Goal: Transaction & Acquisition: Register for event/course

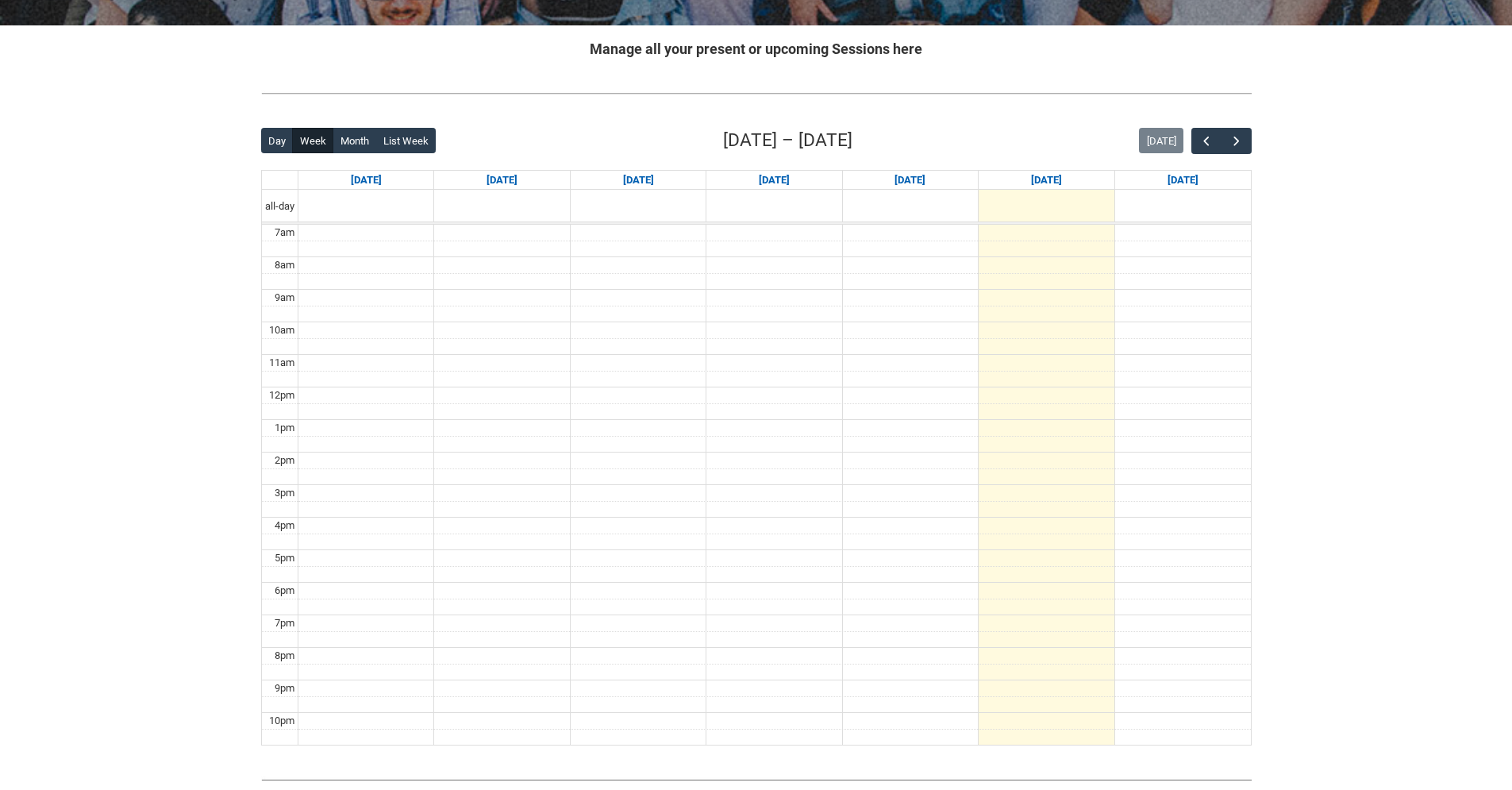
scroll to position [240, 0]
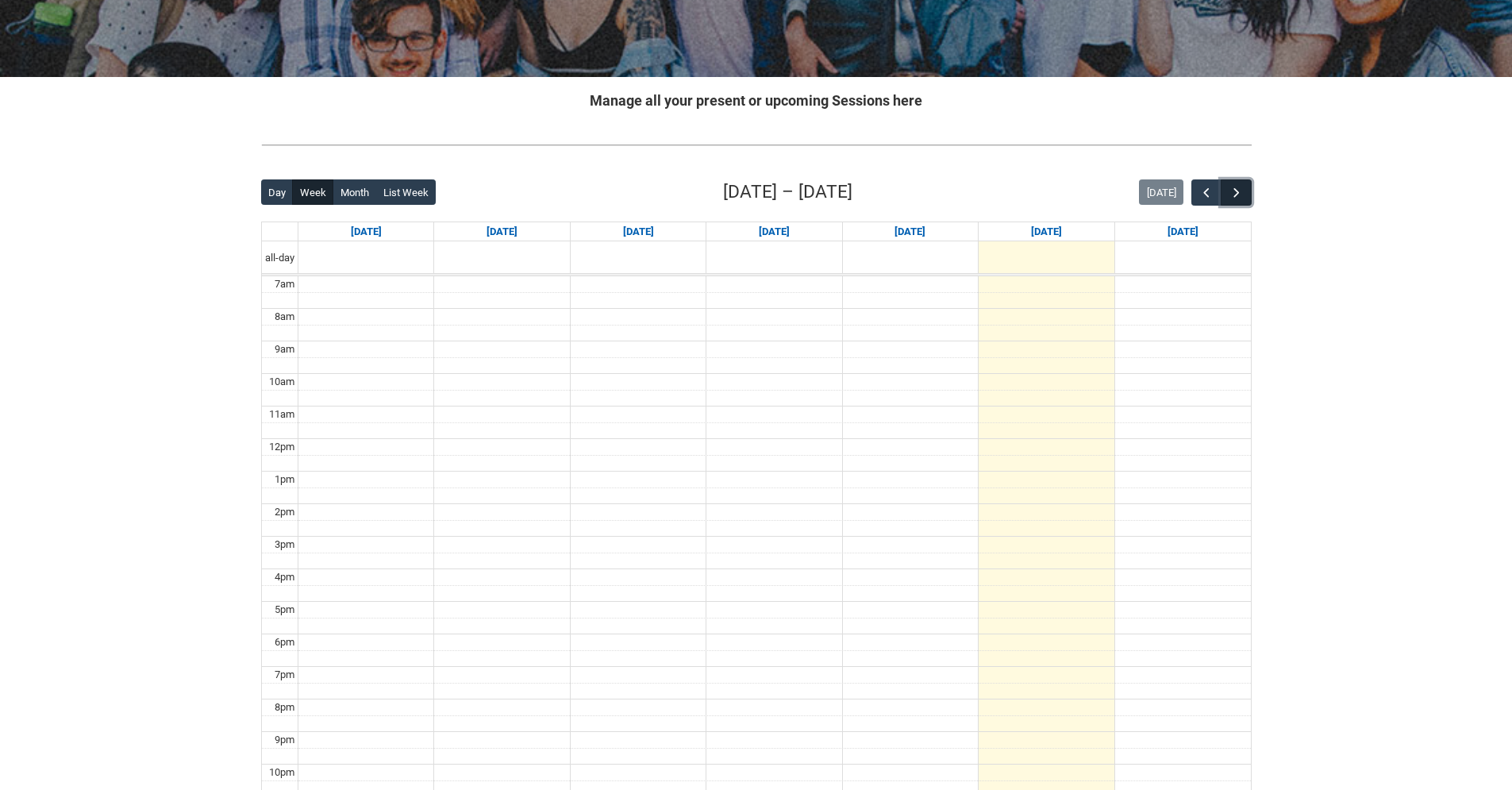
click at [1239, 201] on button "button" at bounding box center [1236, 193] width 30 height 27
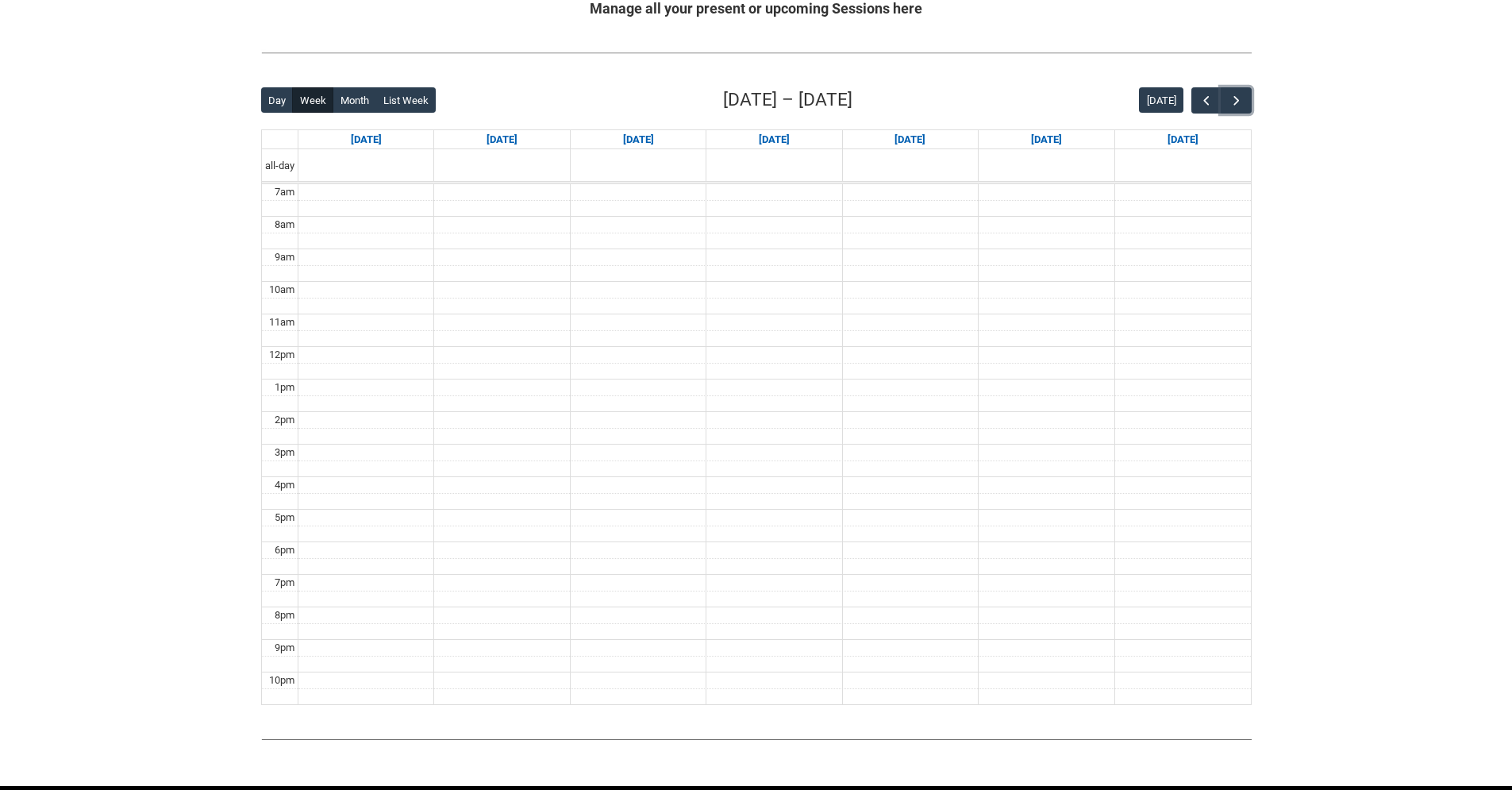
scroll to position [393, 0]
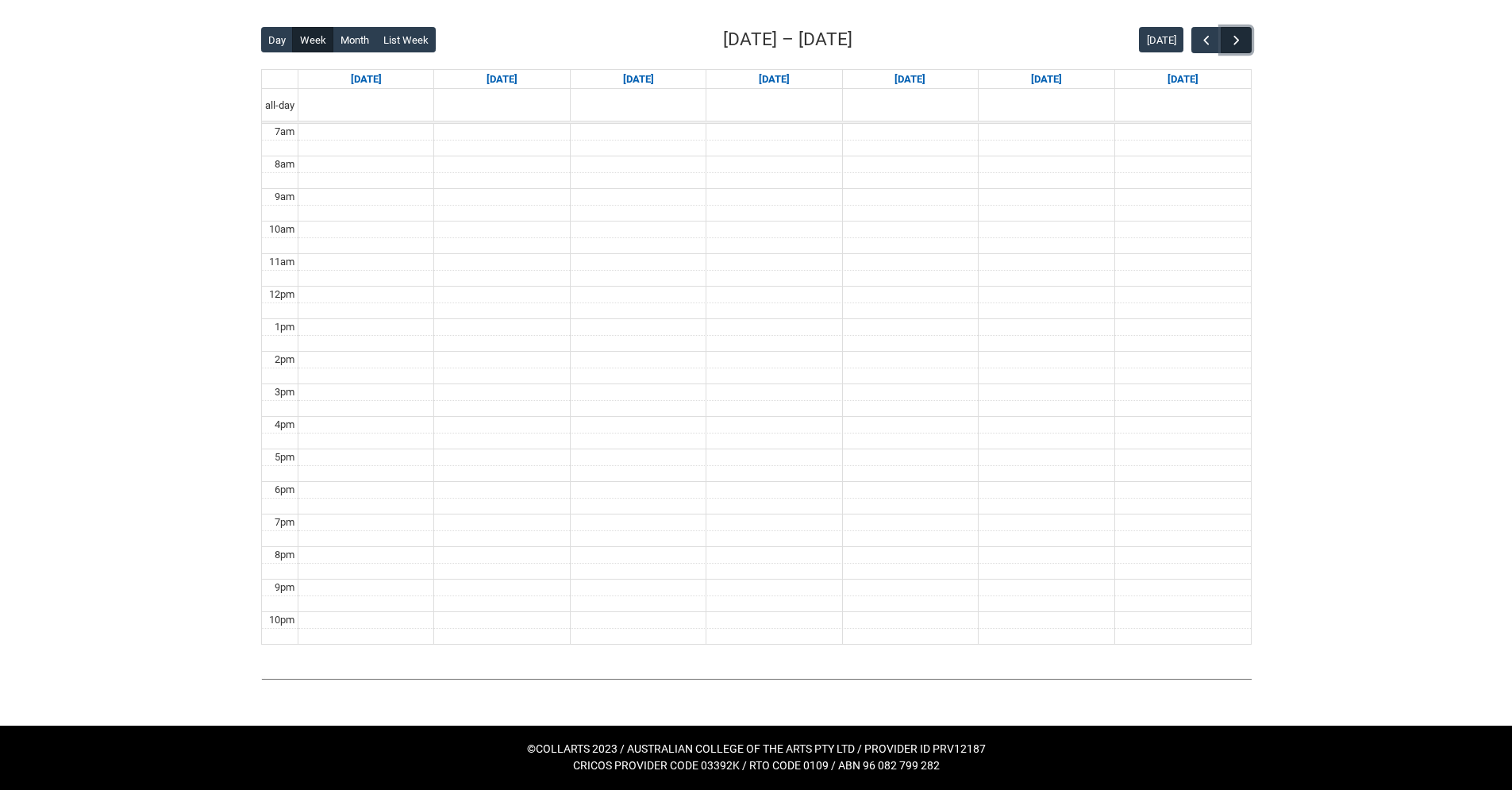
click at [1237, 50] on button "button" at bounding box center [1236, 41] width 30 height 27
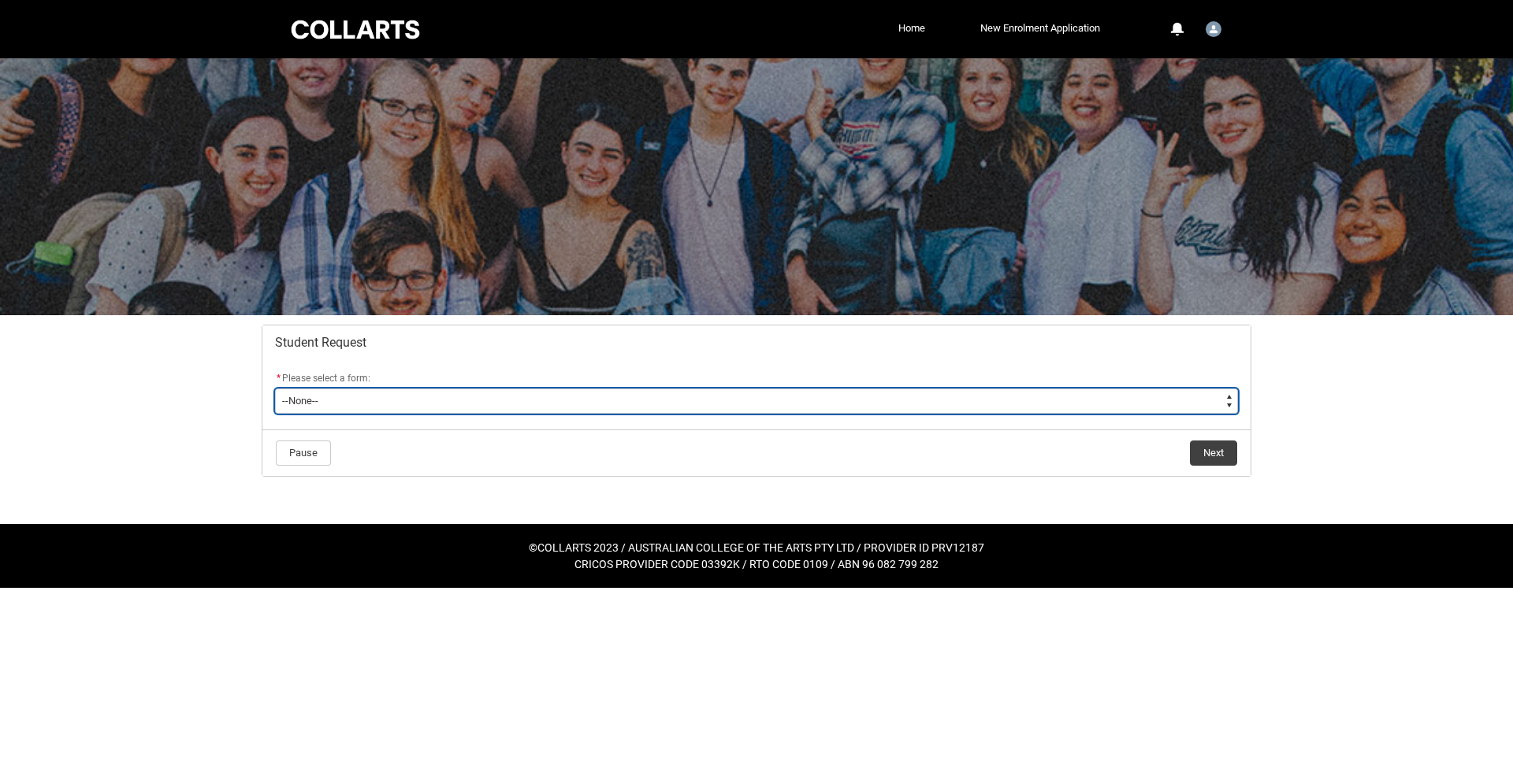
click at [1205, 395] on select "--None-- Academic Transcript Application to Appeal Assignment Extension Change …" at bounding box center [757, 401] width 963 height 25
type lightning-select "Assignment_Extension_Choice"
select select "Assignment_Extension_Choice"
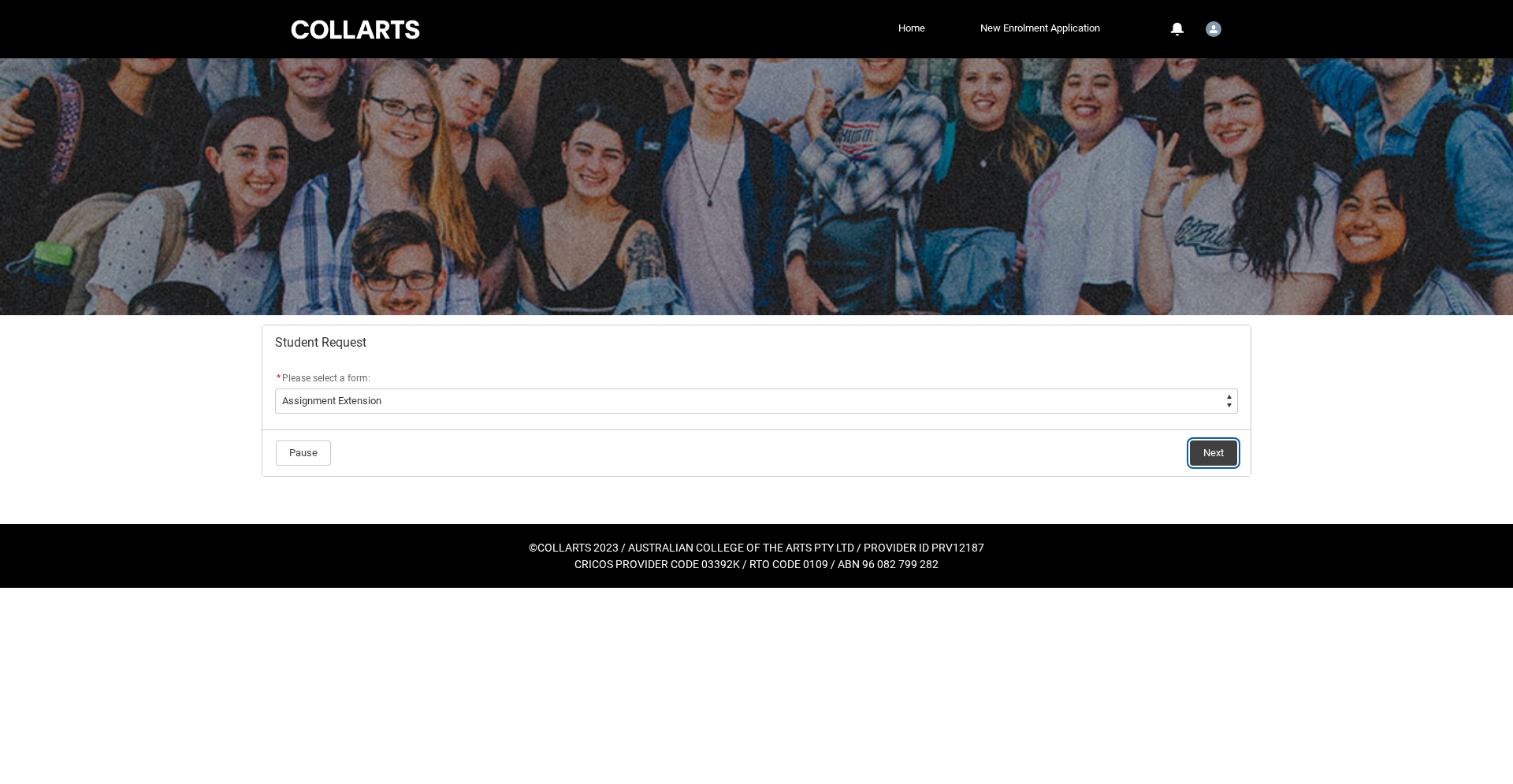
click at [1224, 461] on button "Next" at bounding box center [1213, 453] width 47 height 25
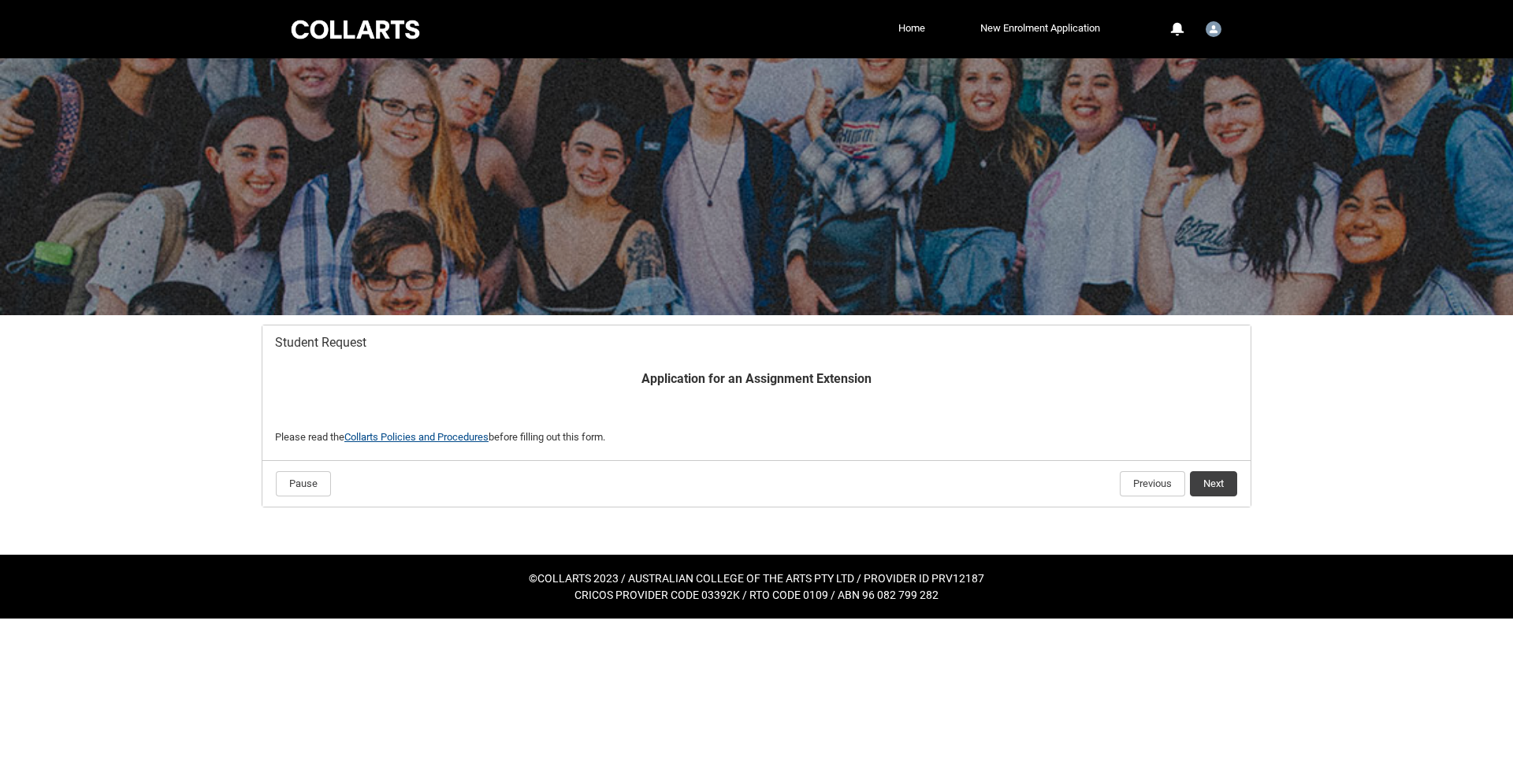
click at [427, 438] on link "Collarts Policies and Procedures" at bounding box center [417, 436] width 144 height 11
click at [1160, 489] on button "Previous" at bounding box center [1152, 483] width 66 height 25
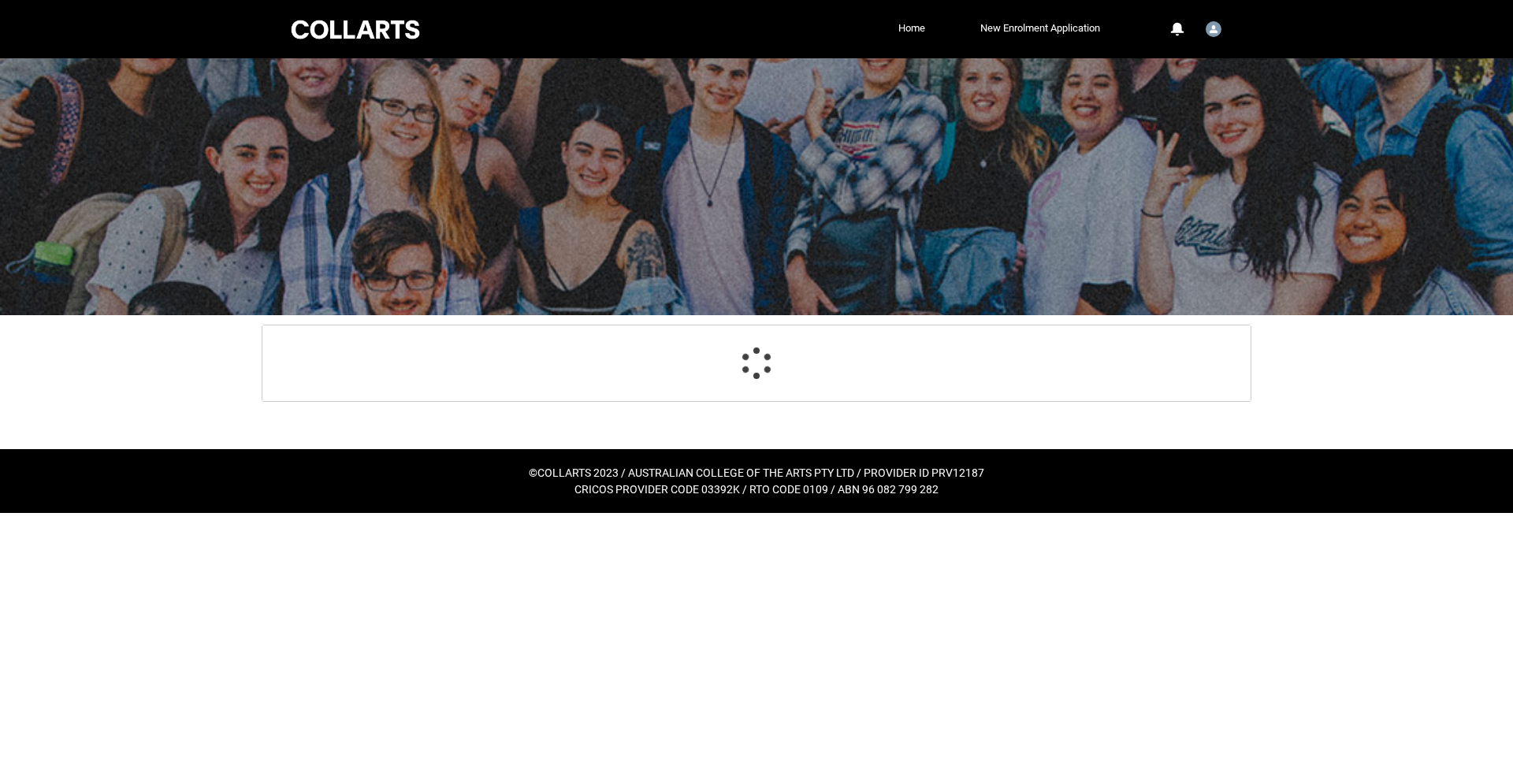
select select "Assignment_Extension_Choice"
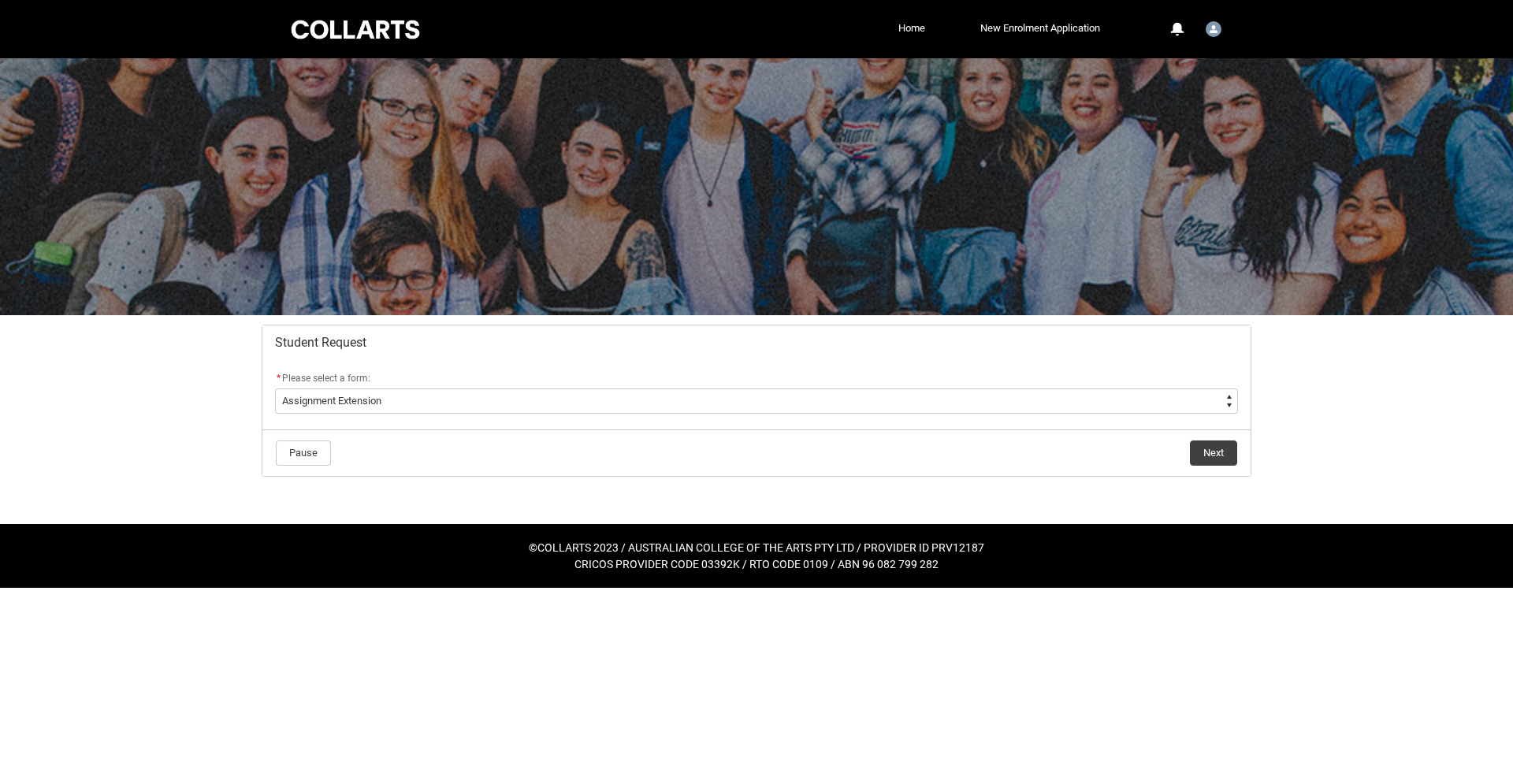
click at [784, 396] on select "--None-- Academic Transcript Application to Appeal Assignment Extension Change …" at bounding box center [757, 401] width 963 height 25
type lightning-select "Academic_Transcript_Choice"
select select "Academic_Transcript_Choice"
drag, startPoint x: 1203, startPoint y: 453, endPoint x: 1162, endPoint y: 427, distance: 48.5
click at [1203, 453] on button "Next" at bounding box center [1213, 453] width 47 height 25
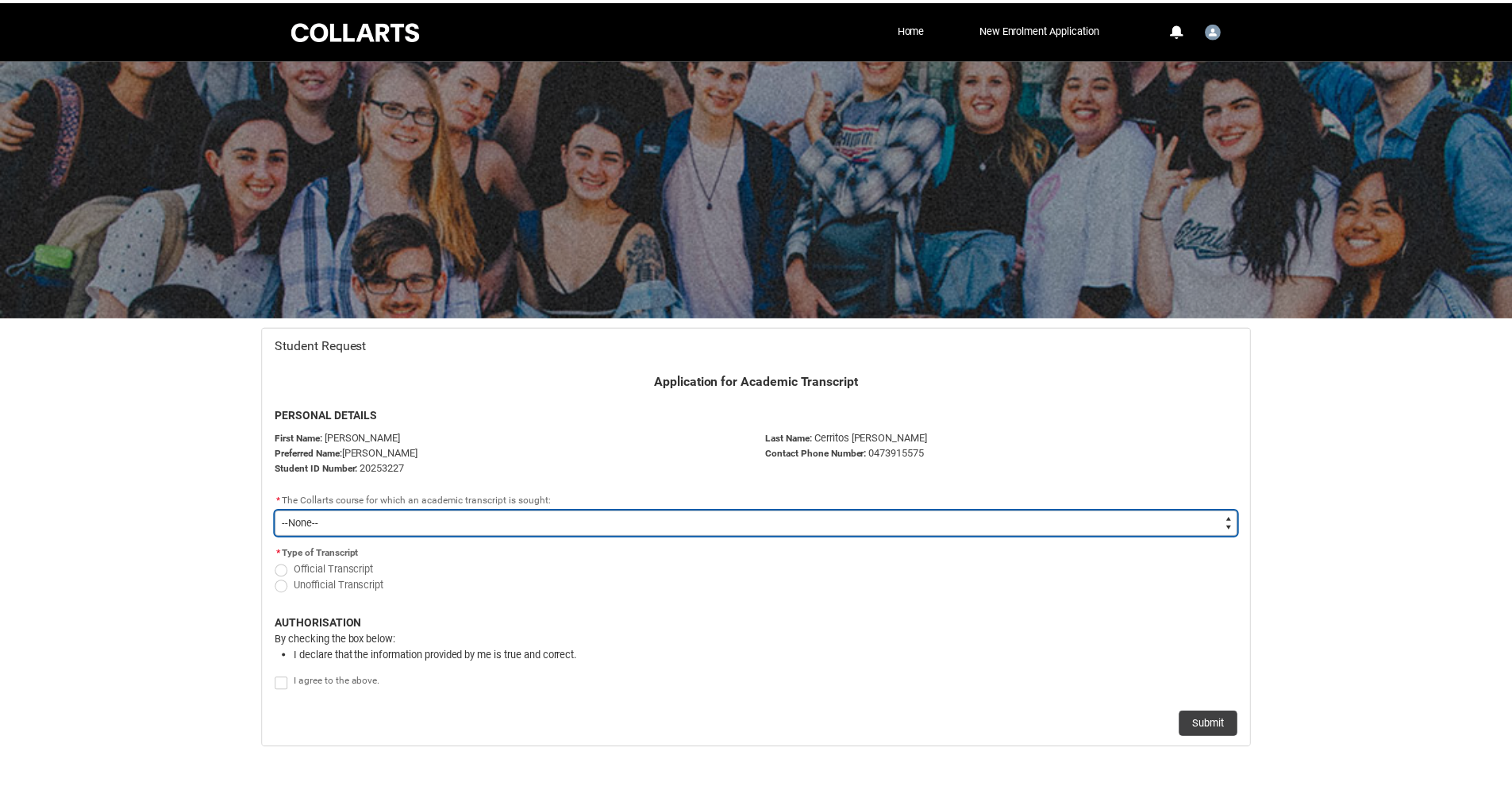
scroll to position [71, 0]
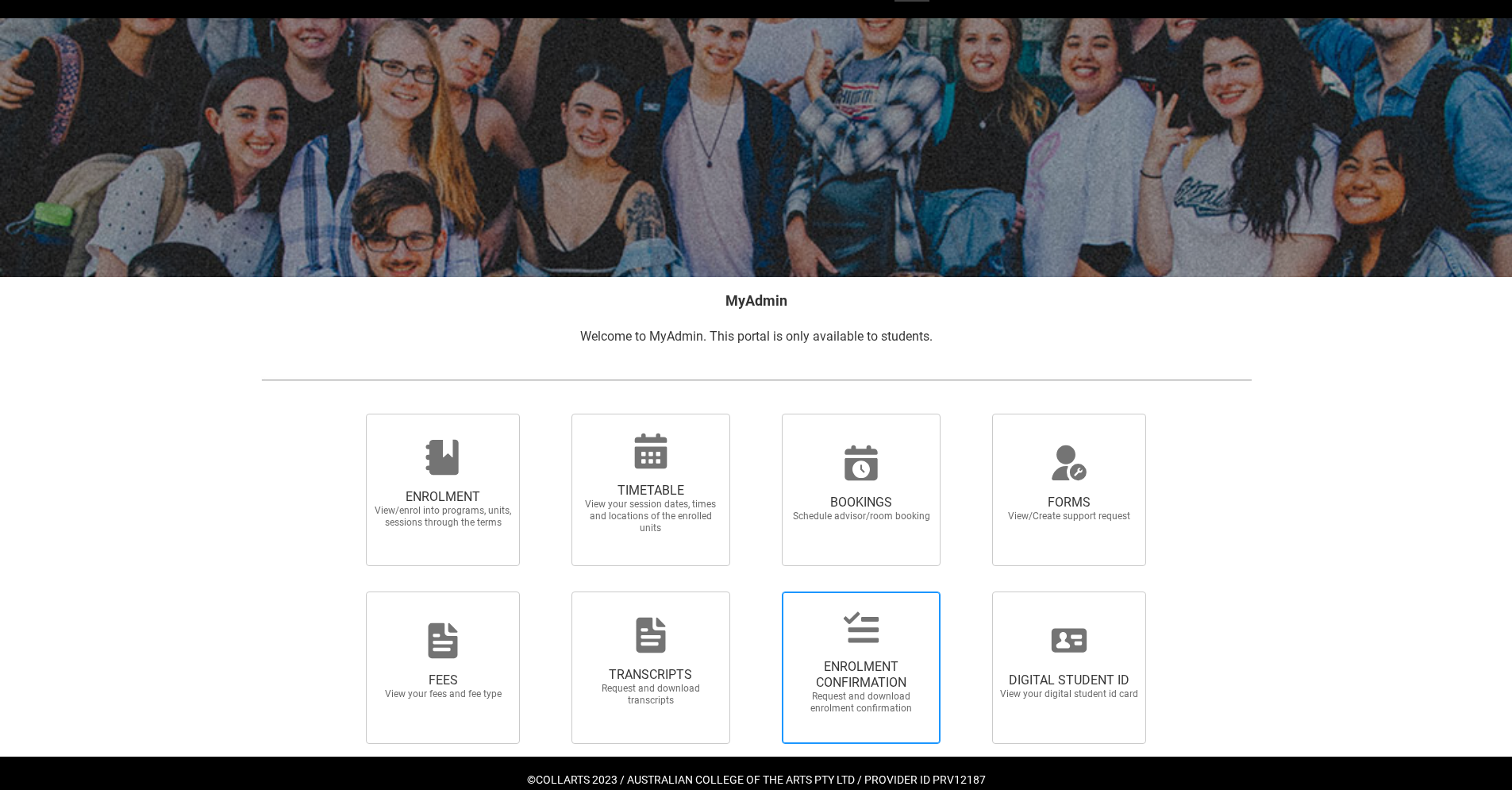
scroll to position [72, 0]
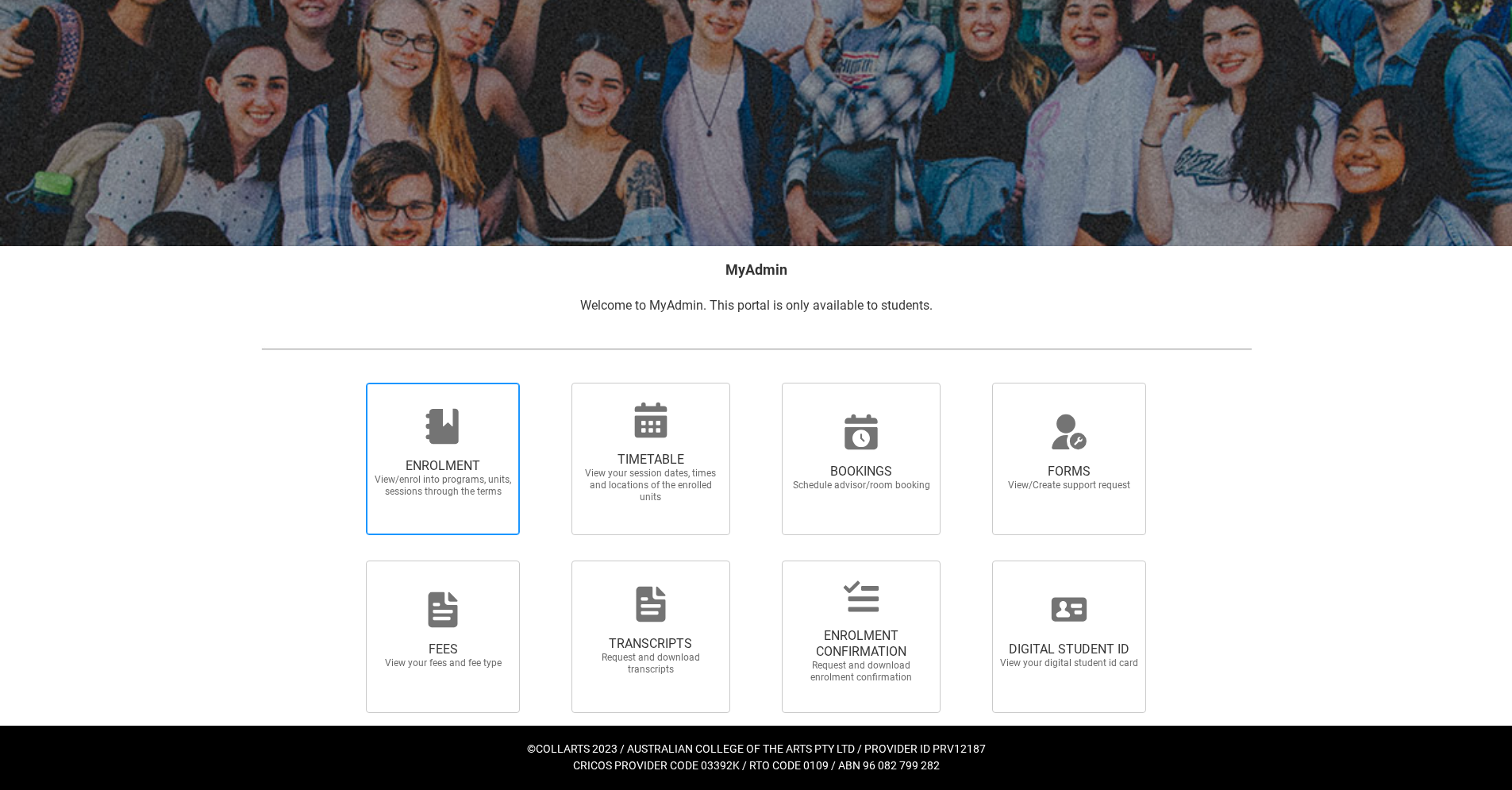
click at [455, 510] on span "ENROLMENT View/enrol into programs, units, sessions through the terms" at bounding box center [443, 478] width 152 height 65
click at [347, 383] on input "ENROLMENT View/enrol into programs, units, sessions through the terms" at bounding box center [346, 382] width 1 height 1
radio input "true"
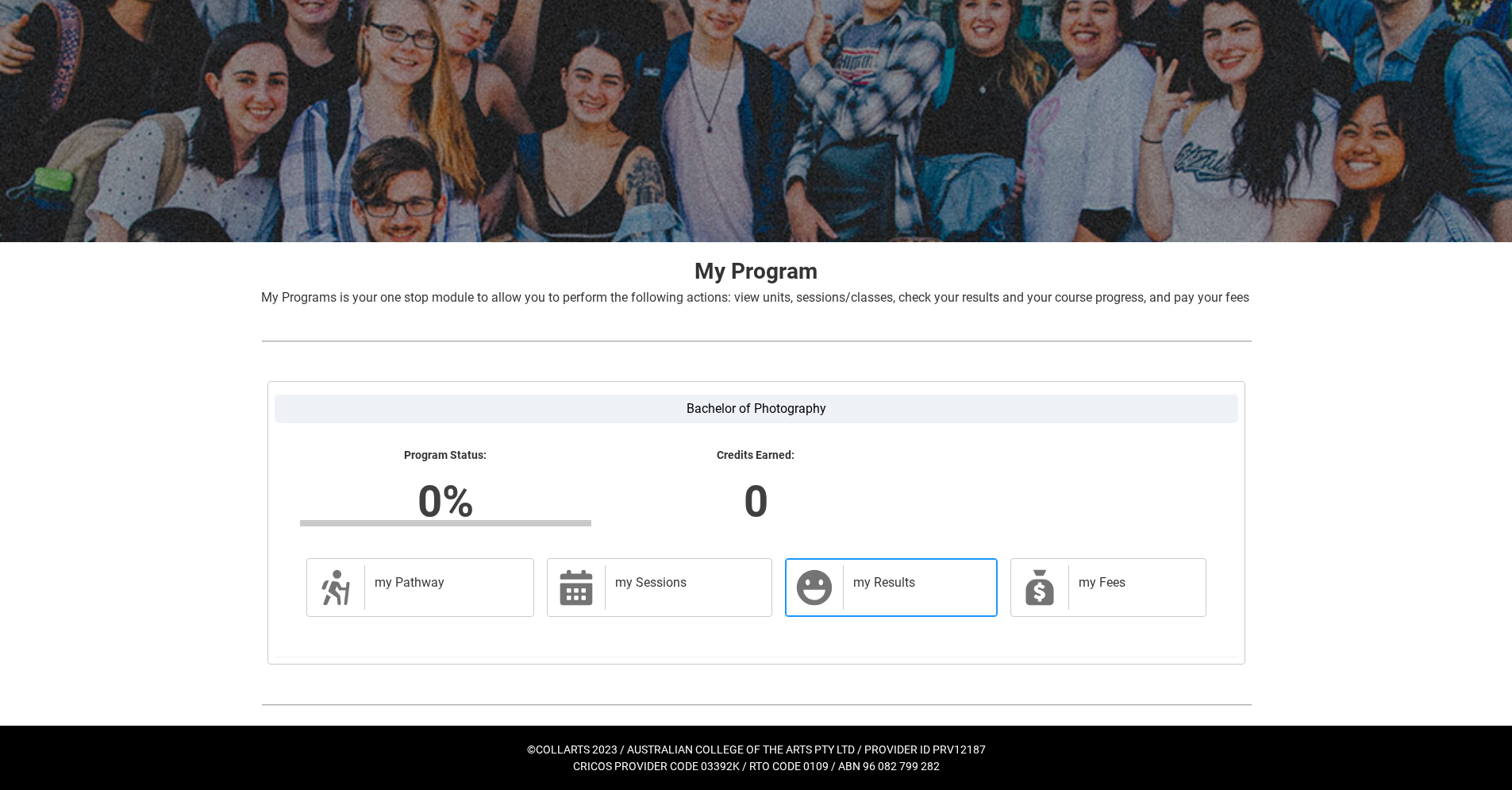
scroll to position [95, 0]
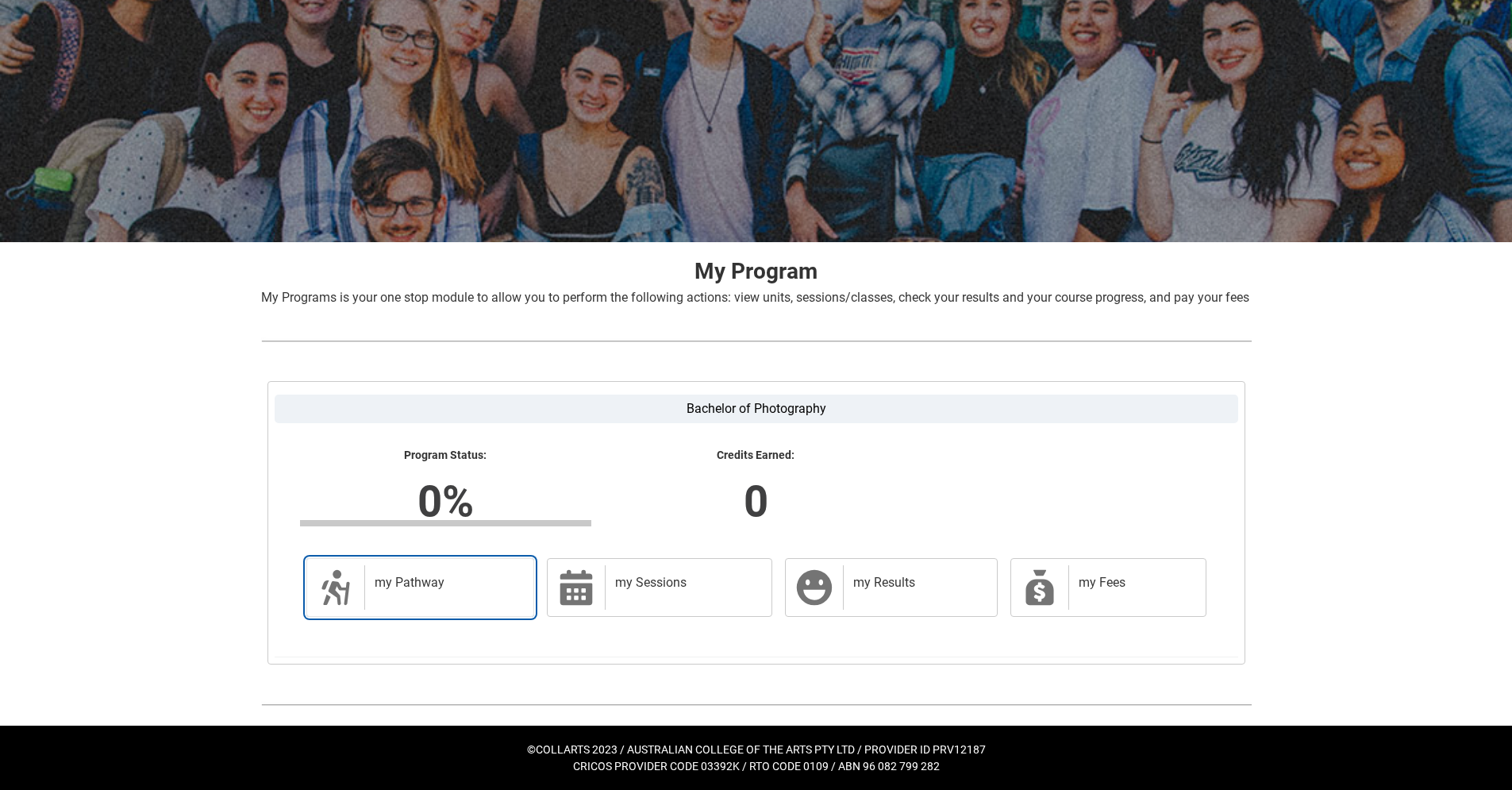
click at [452, 592] on div "my Pathway" at bounding box center [445, 588] width 163 height 44
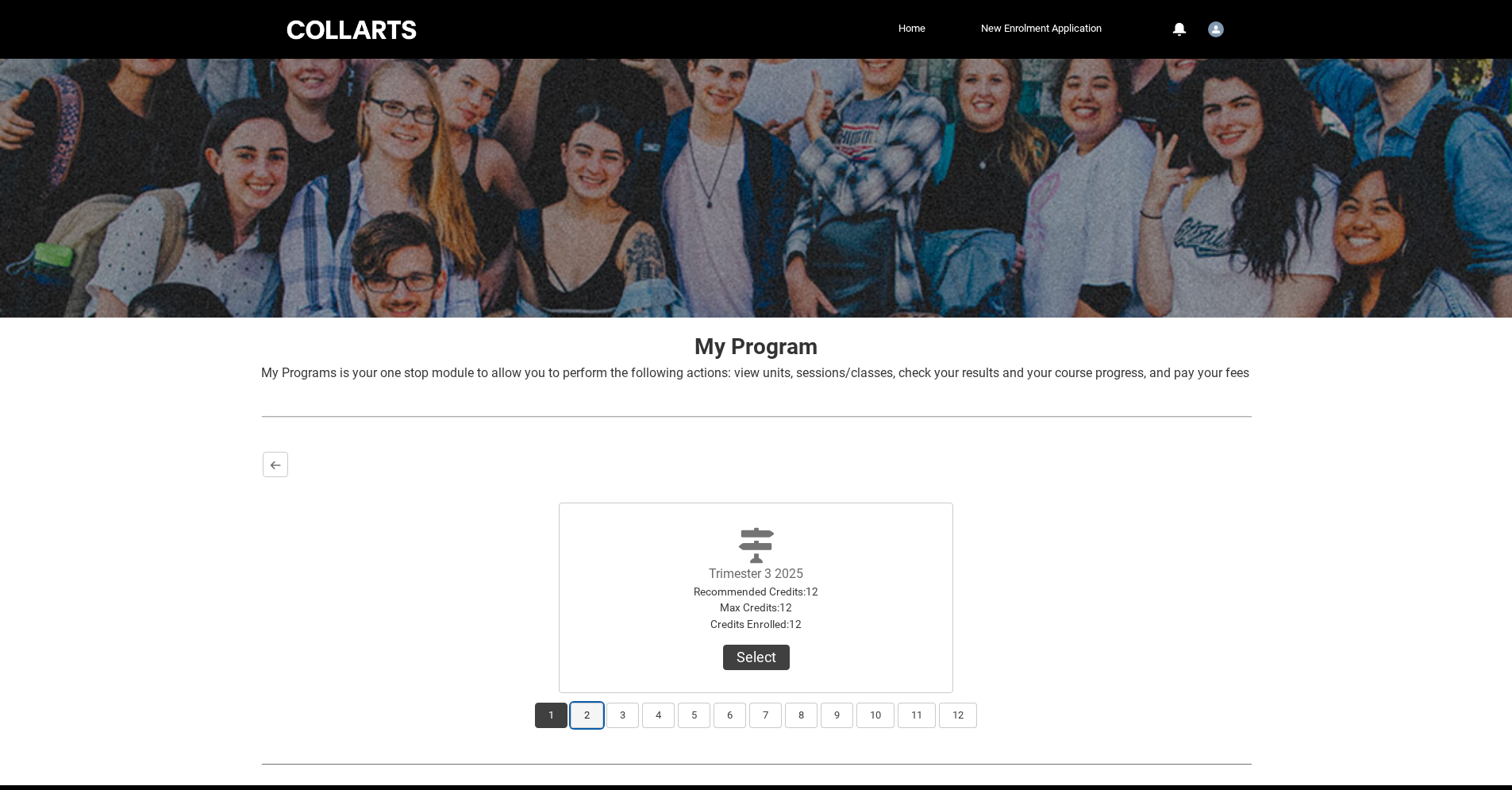
click at [577, 728] on button "2" at bounding box center [587, 715] width 33 height 26
click at [542, 728] on button "1" at bounding box center [551, 715] width 33 height 26
click at [736, 683] on span "Trimester 3 2025 Recommended Credits : 12 Max Credits : 12 Credits Enrolled : 1…" at bounding box center [756, 597] width 191 height 169
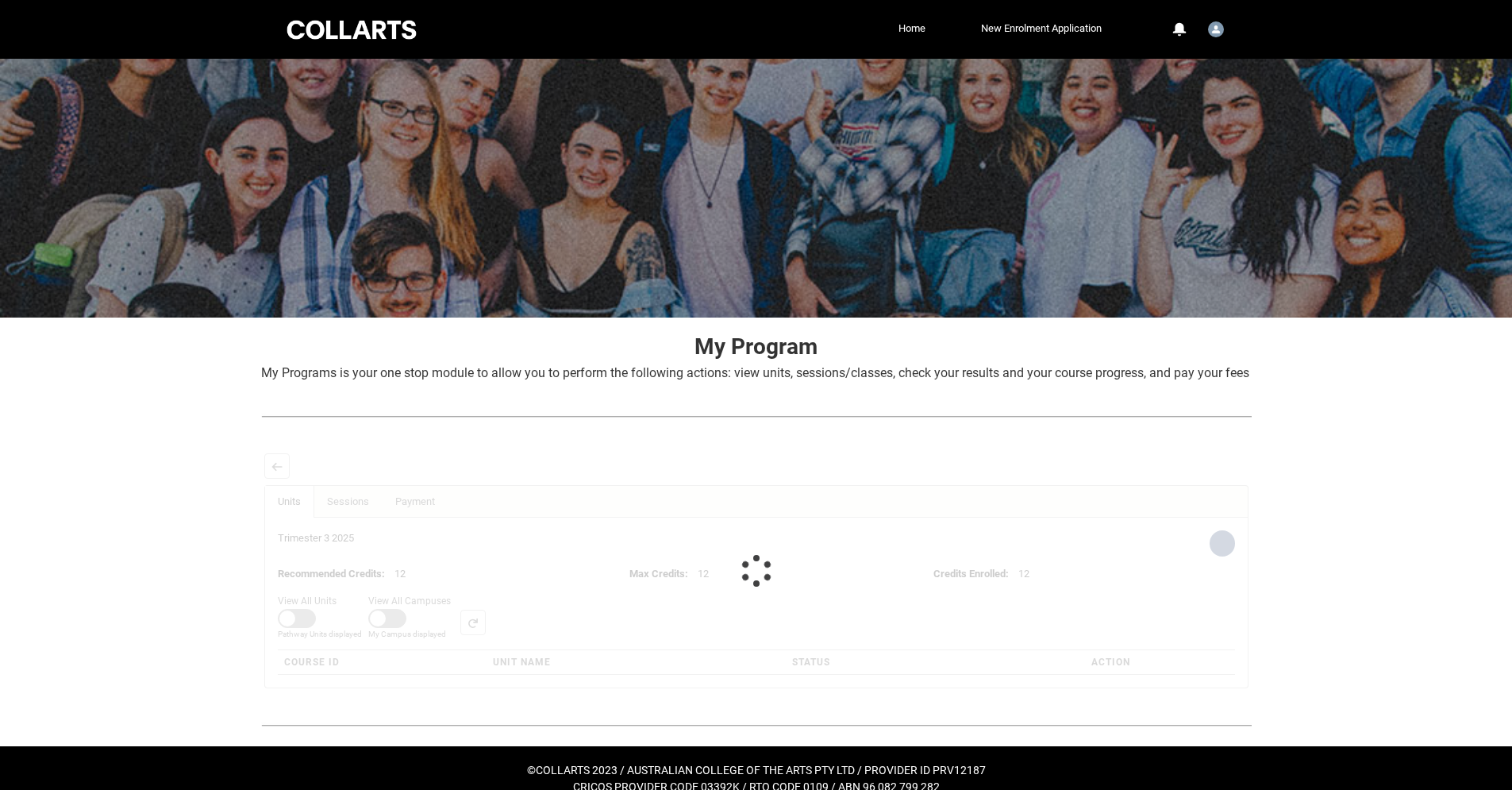
click at [744, 683] on div at bounding box center [756, 570] width 987 height 238
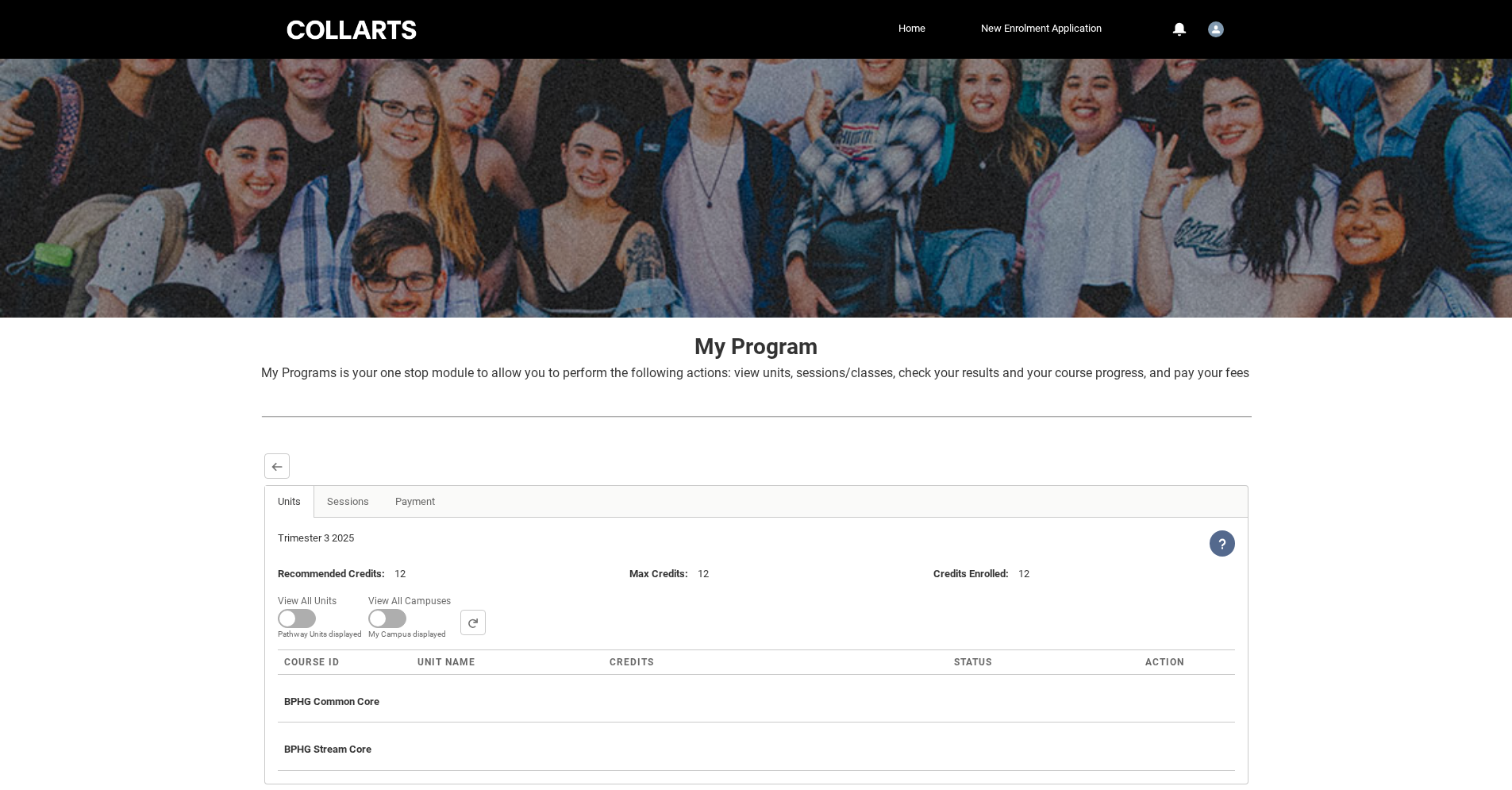
scroll to position [136, 0]
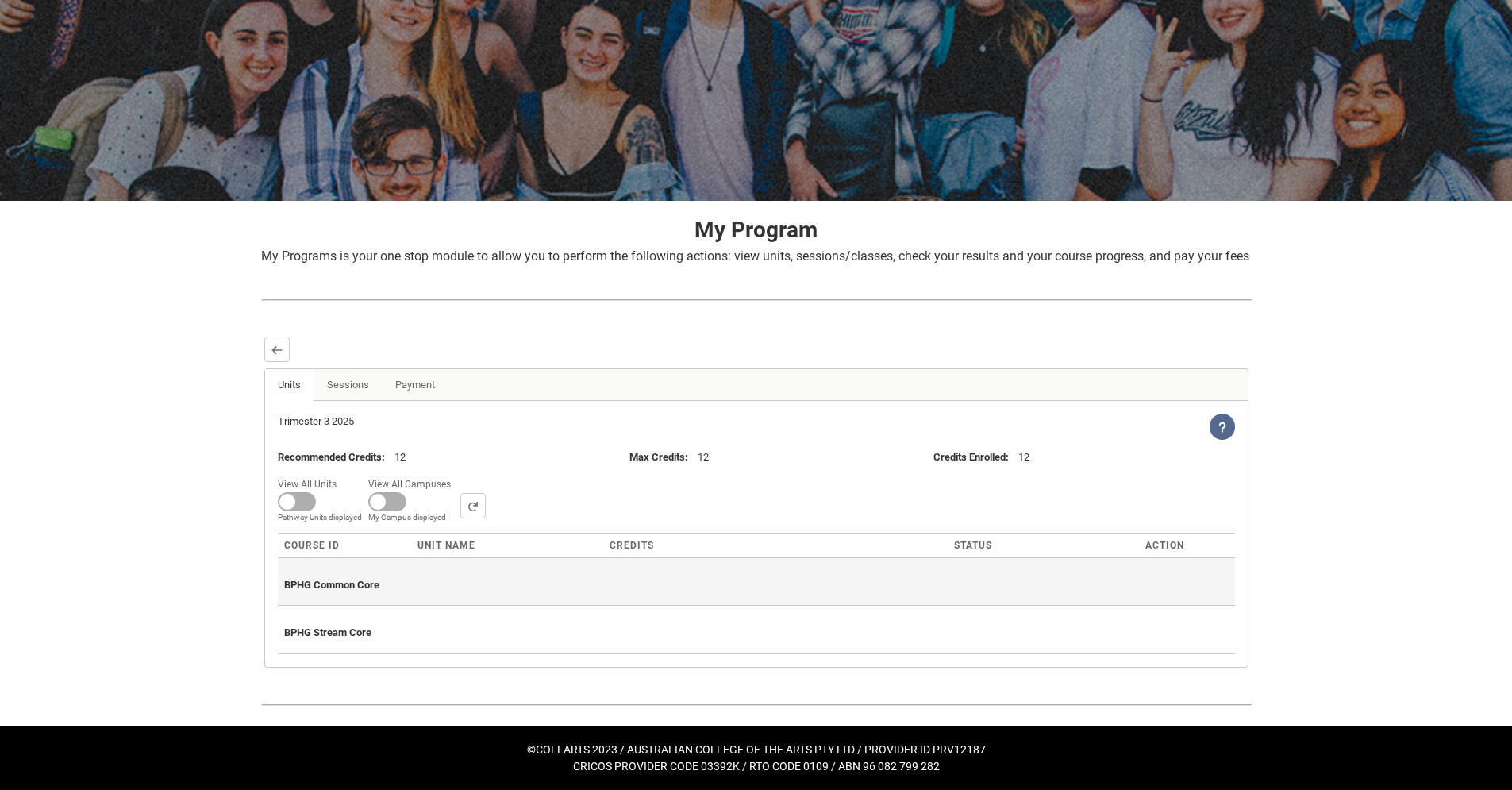
click at [385, 589] on div "BPHG Common Core" at bounding box center [756, 582] width 945 height 35
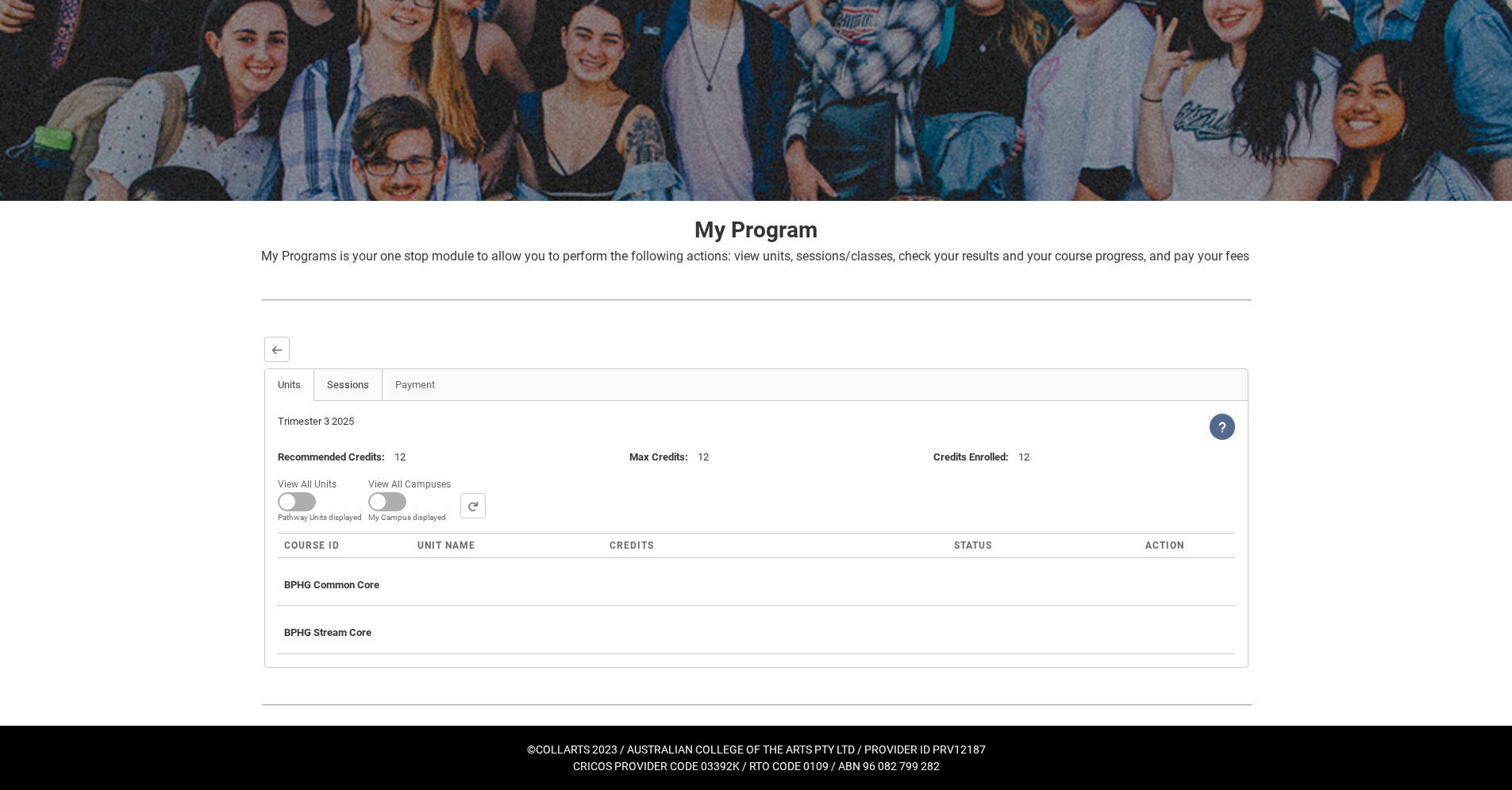
click at [354, 396] on link "Sessions" at bounding box center [348, 385] width 69 height 32
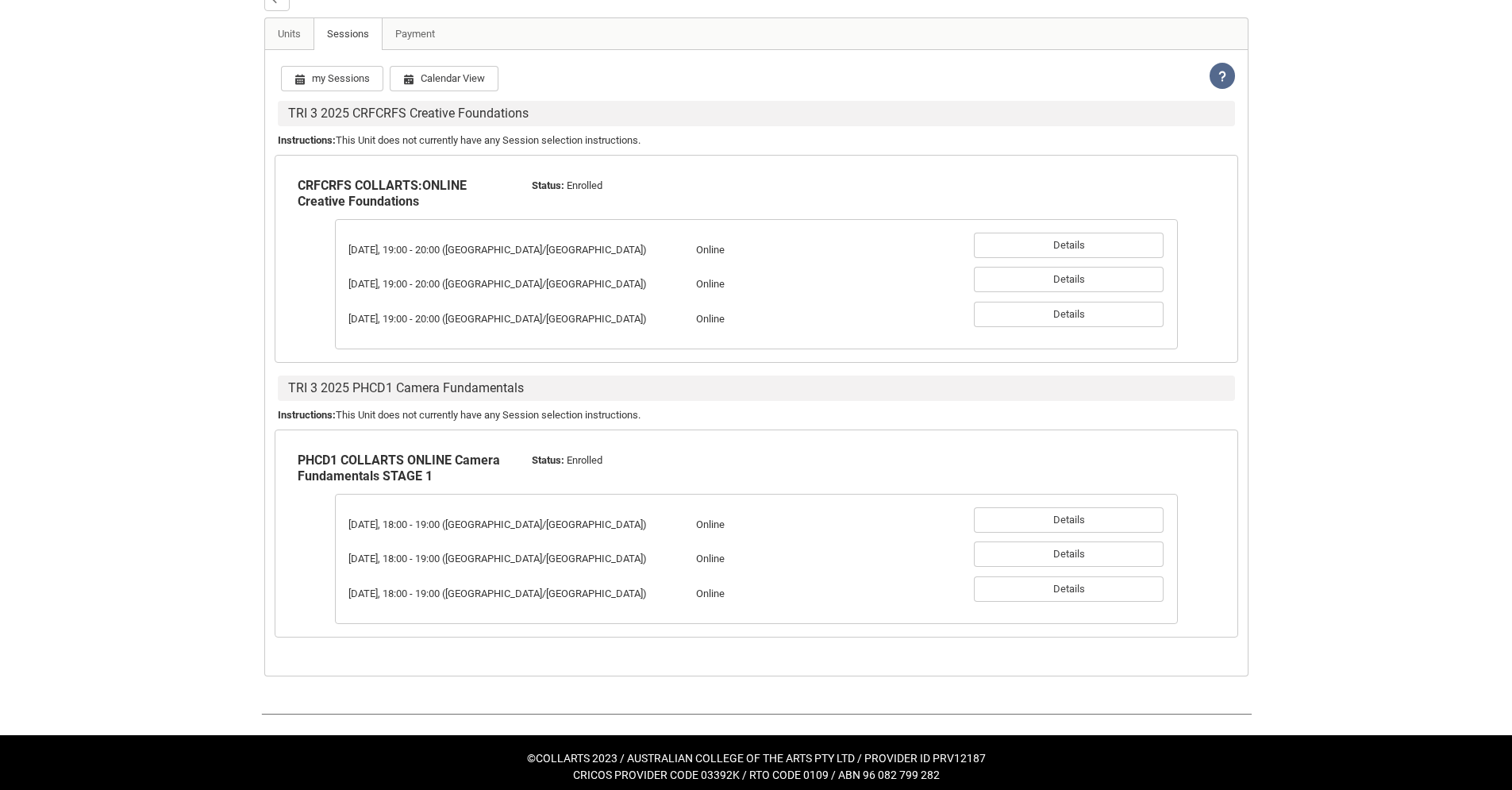
scroll to position [480, 0]
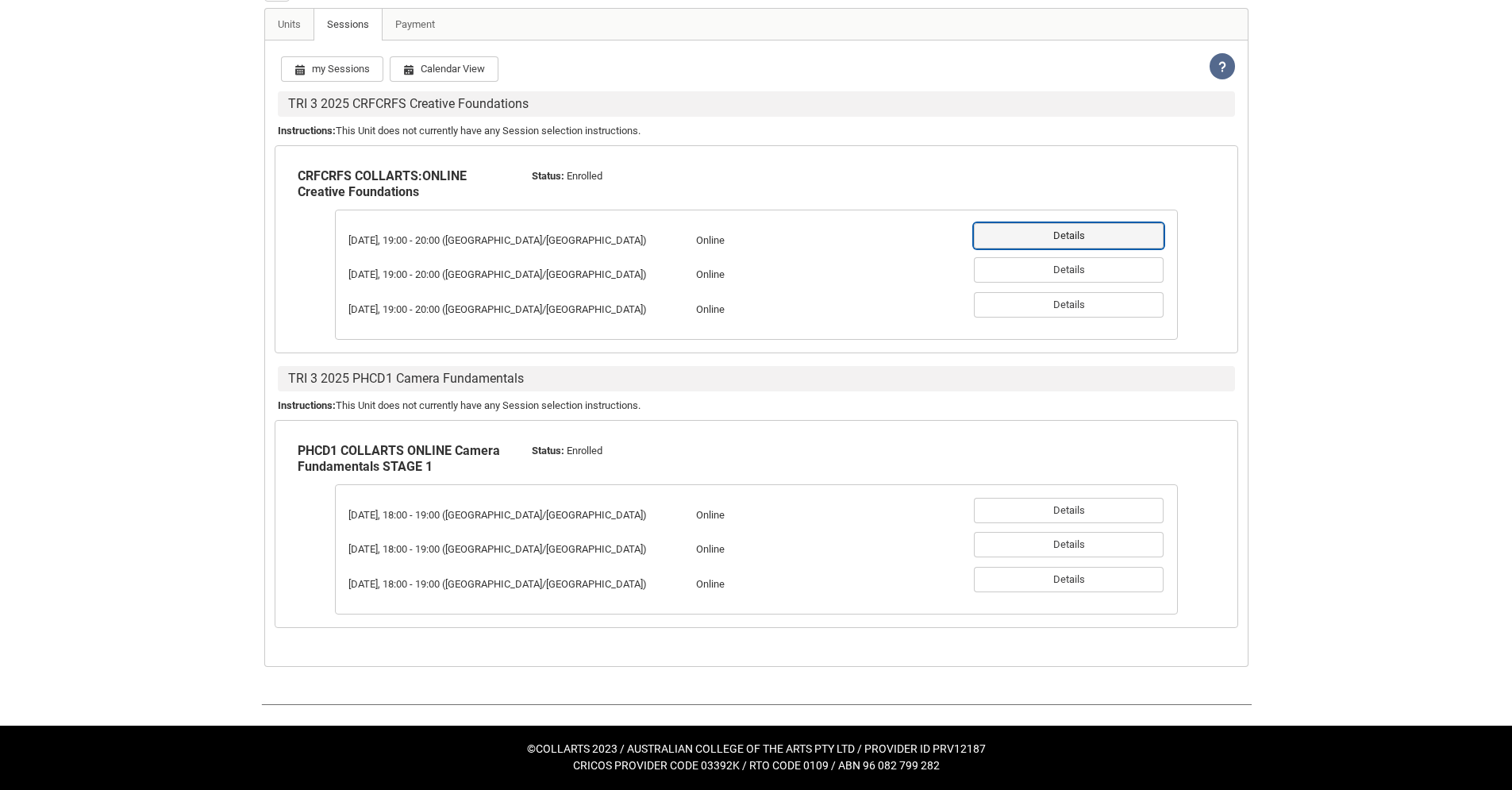
click at [1052, 248] on button "Details" at bounding box center [1068, 235] width 190 height 26
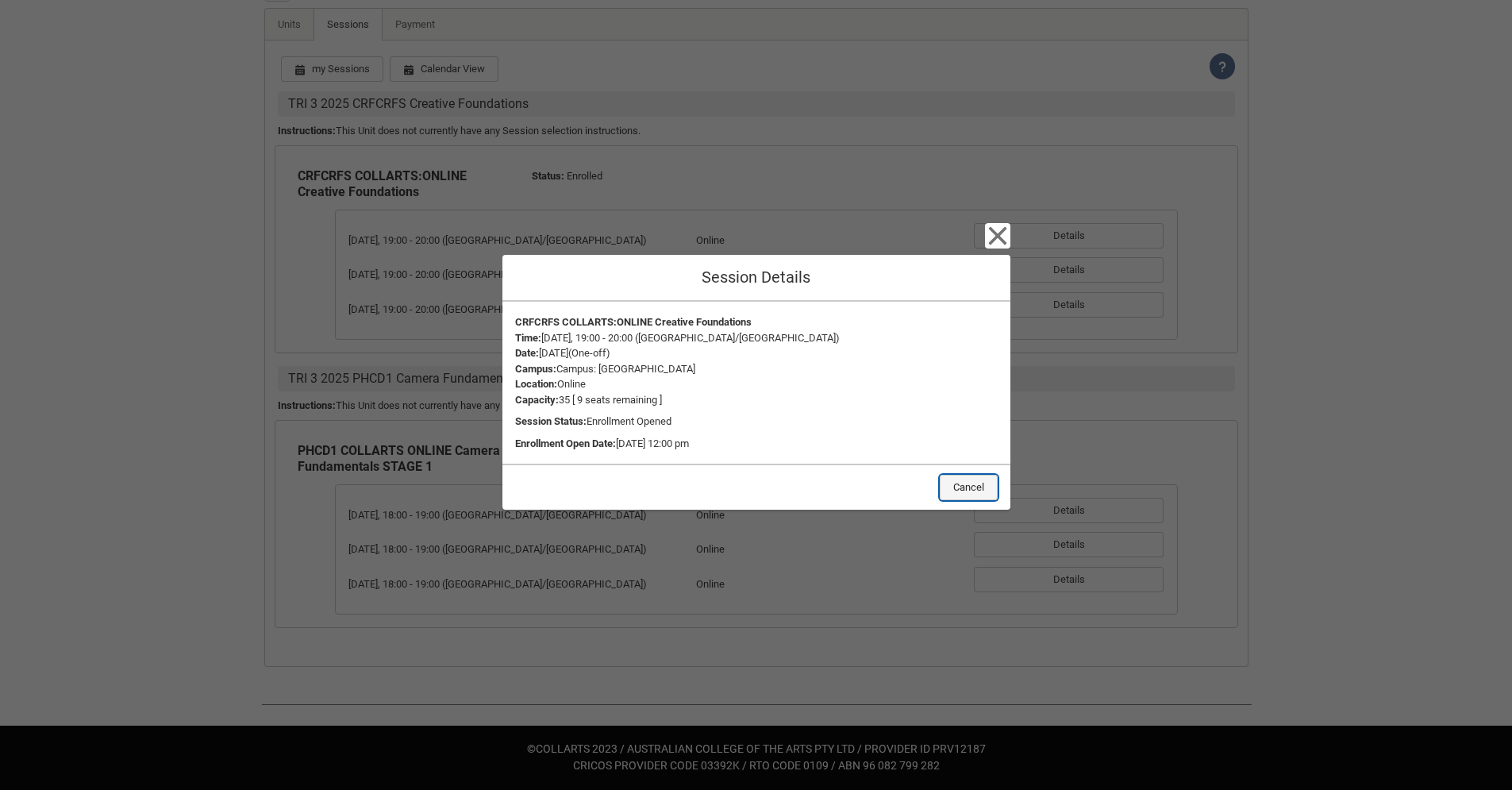
click at [976, 482] on button "Cancel" at bounding box center [969, 487] width 58 height 26
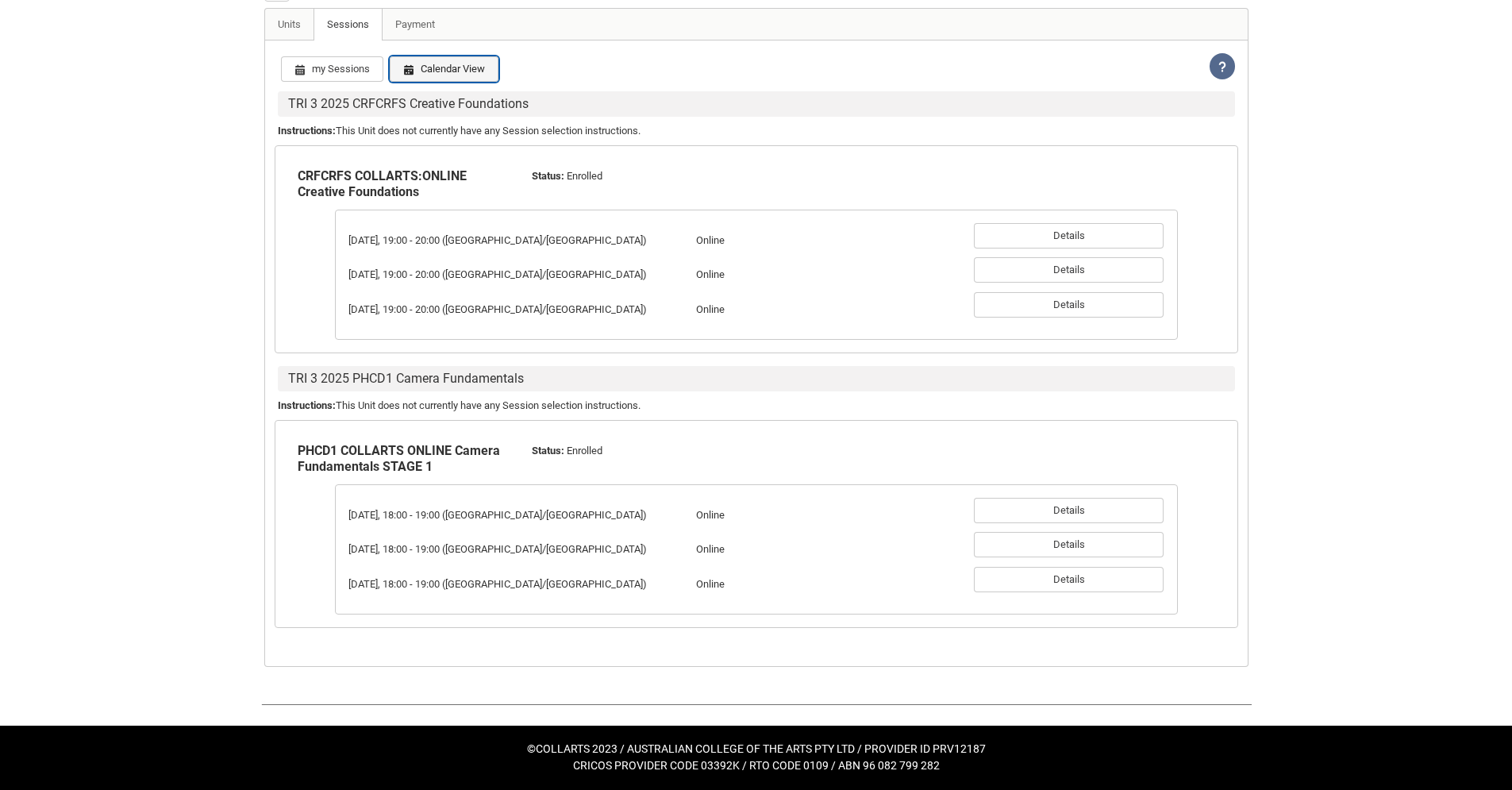
click at [436, 82] on button "Calendar View" at bounding box center [444, 69] width 109 height 26
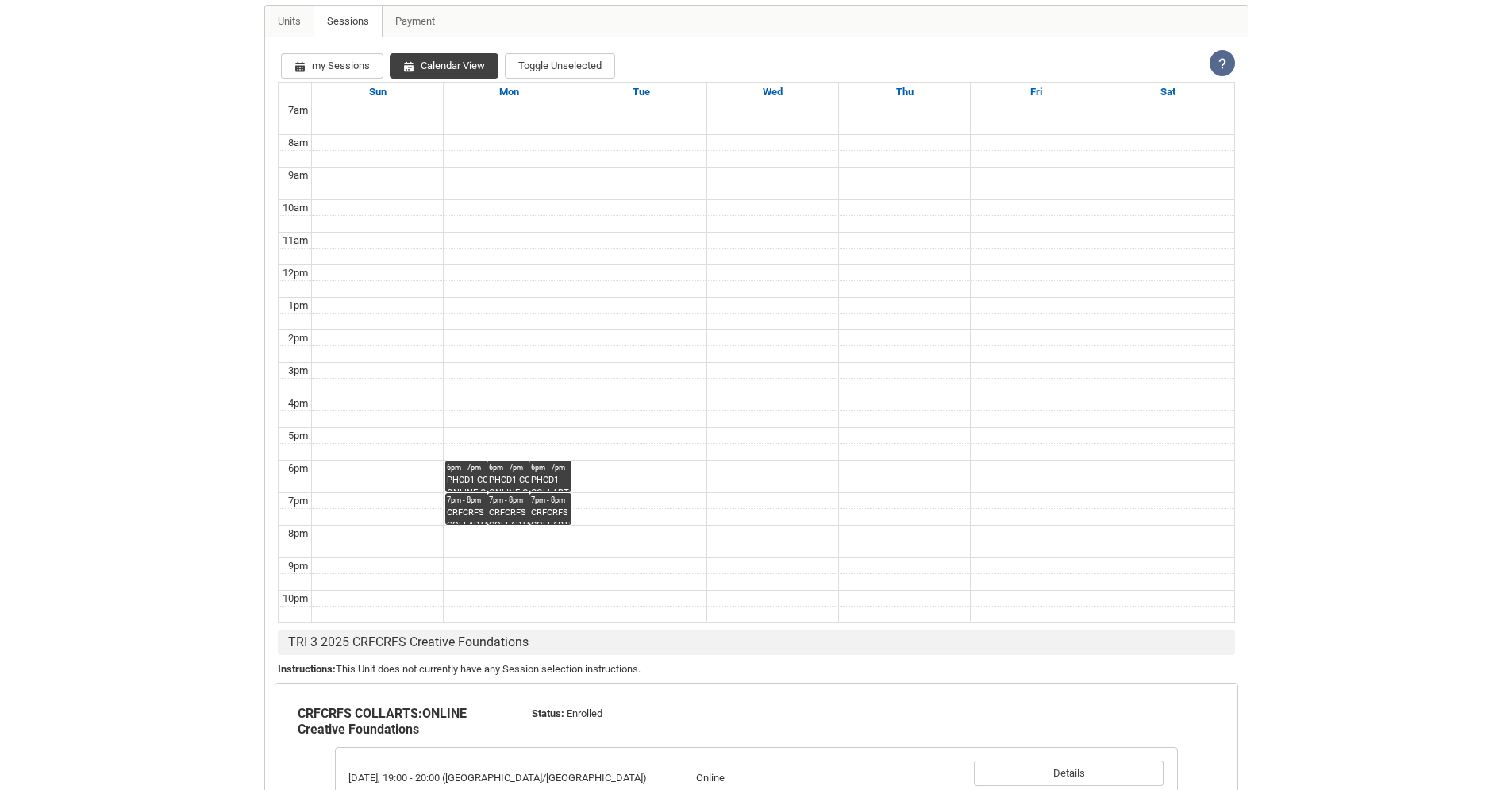
click at [478, 491] on div "PHCD1 COLLARTS ONLINE Camera Fundamentals STAGE 1 Online" at bounding box center [488, 482] width 81 height 18
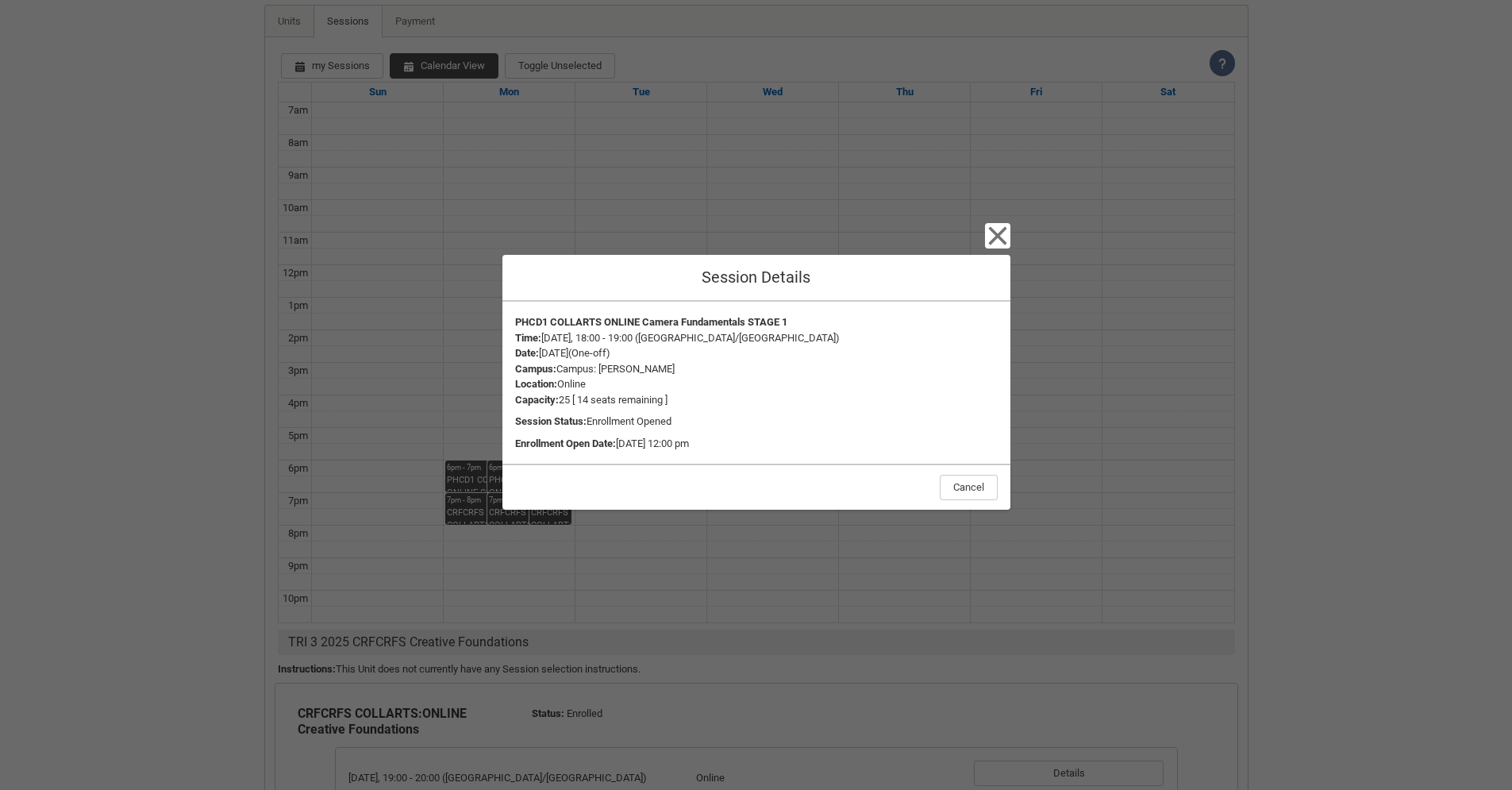
click at [490, 504] on div "Close Session Details PHCD1 COLLARTS ONLINE Camera Fundamentals STAGE 1 Time : …" at bounding box center [756, 395] width 1512 height 790
click at [497, 501] on div "Close Session Details PHCD1 COLLARTS ONLINE Camera Fundamentals STAGE 1 Time : …" at bounding box center [756, 395] width 1512 height 790
click at [961, 483] on button "Cancel" at bounding box center [969, 487] width 58 height 26
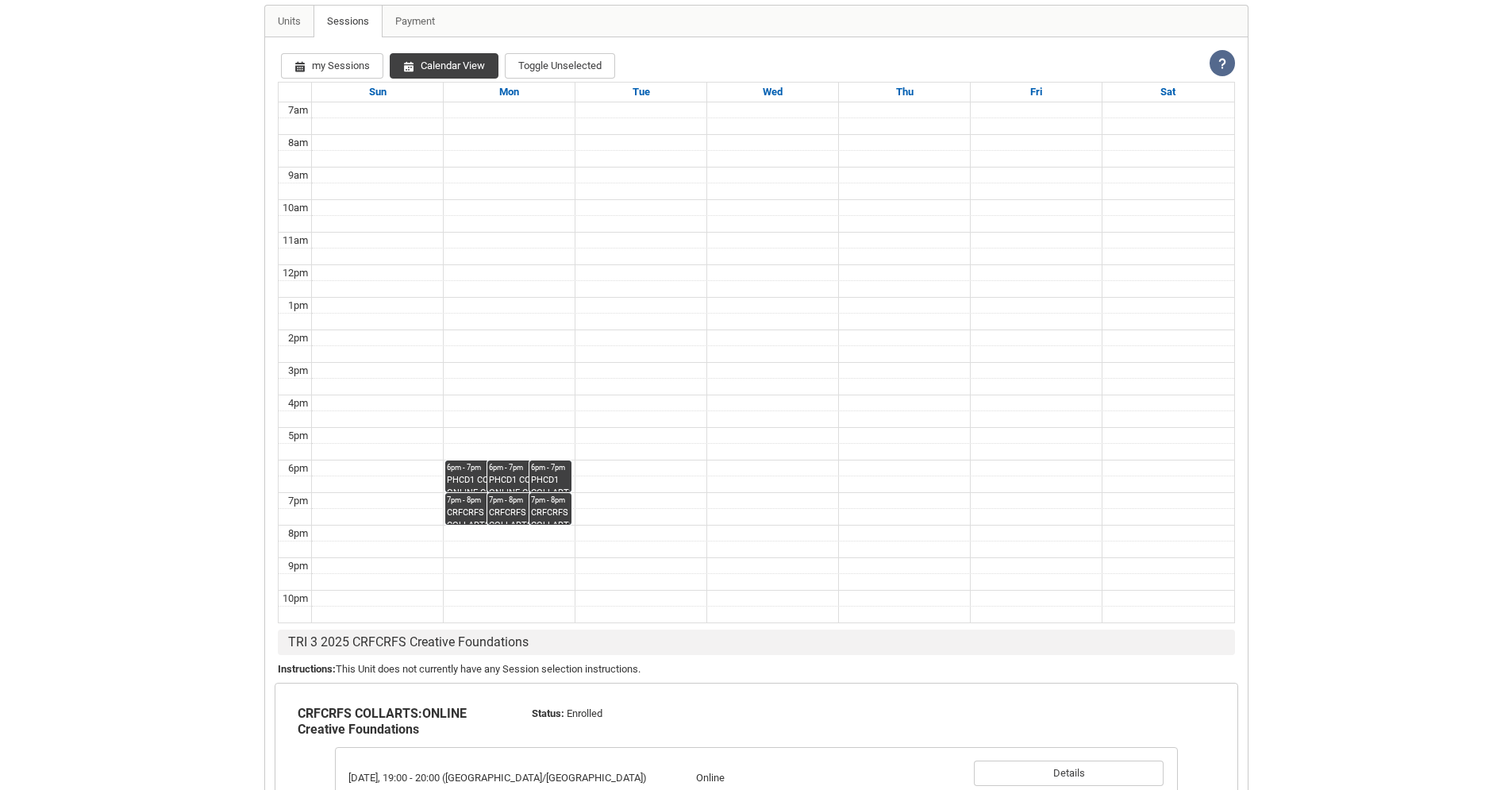
click at [507, 491] on div "PHCD1 COLLARTS ONLINE Camera Fundamentals STAGE 1 Online" at bounding box center [529, 482] width 81 height 18
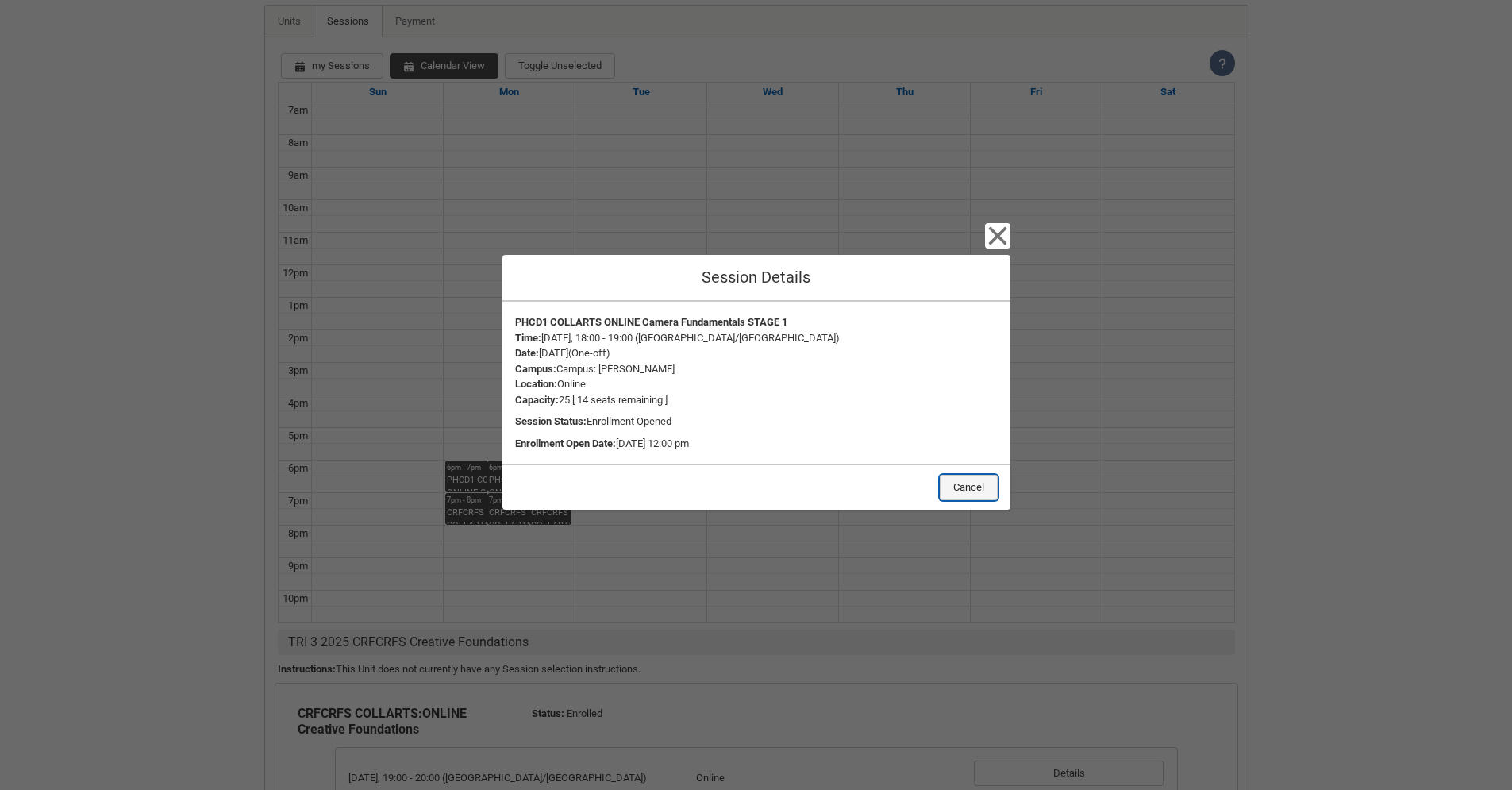
click at [972, 485] on button "Cancel" at bounding box center [969, 487] width 58 height 26
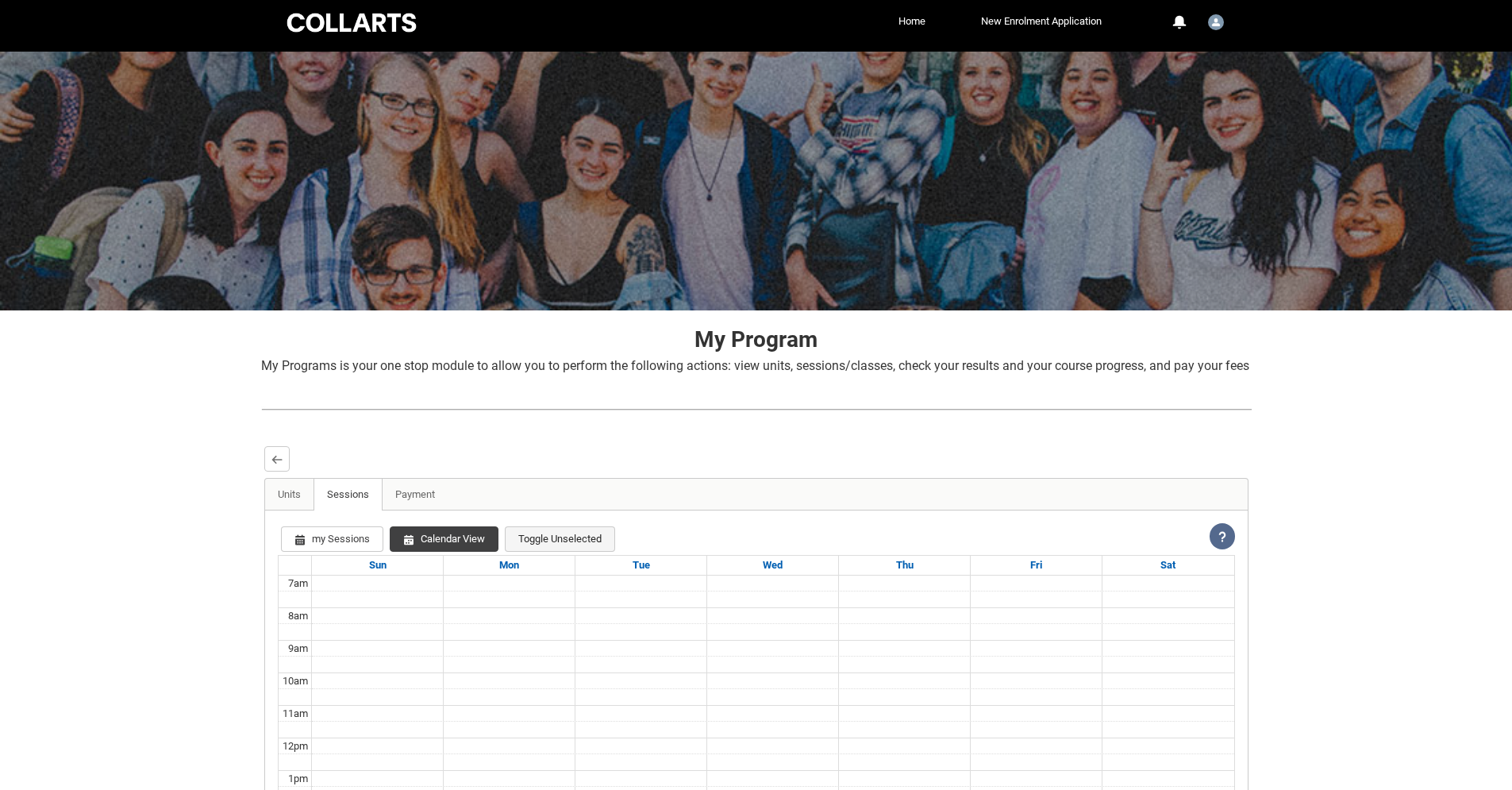
scroll to position [0, 0]
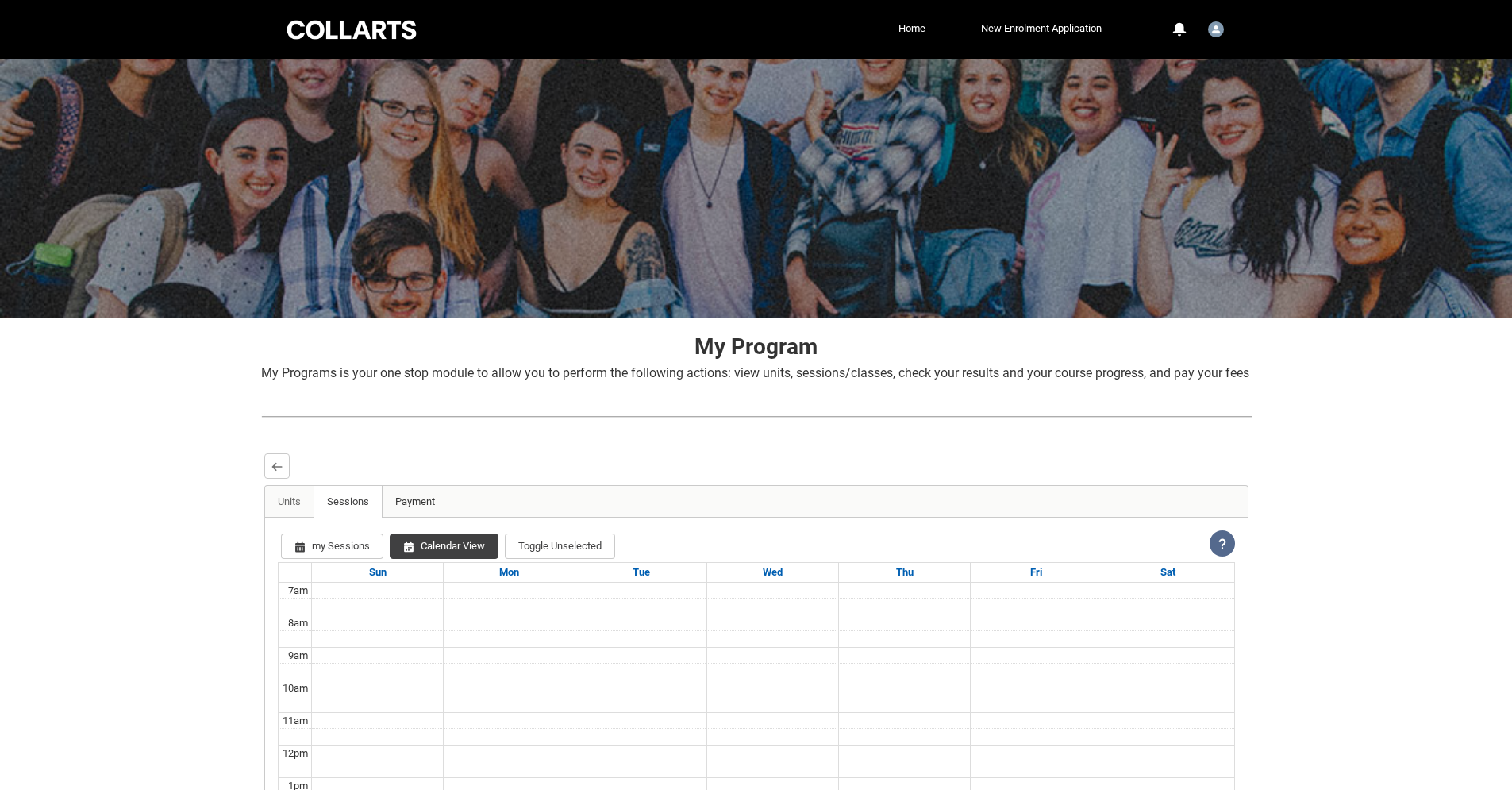
click at [401, 518] on link "Payment" at bounding box center [414, 502] width 66 height 32
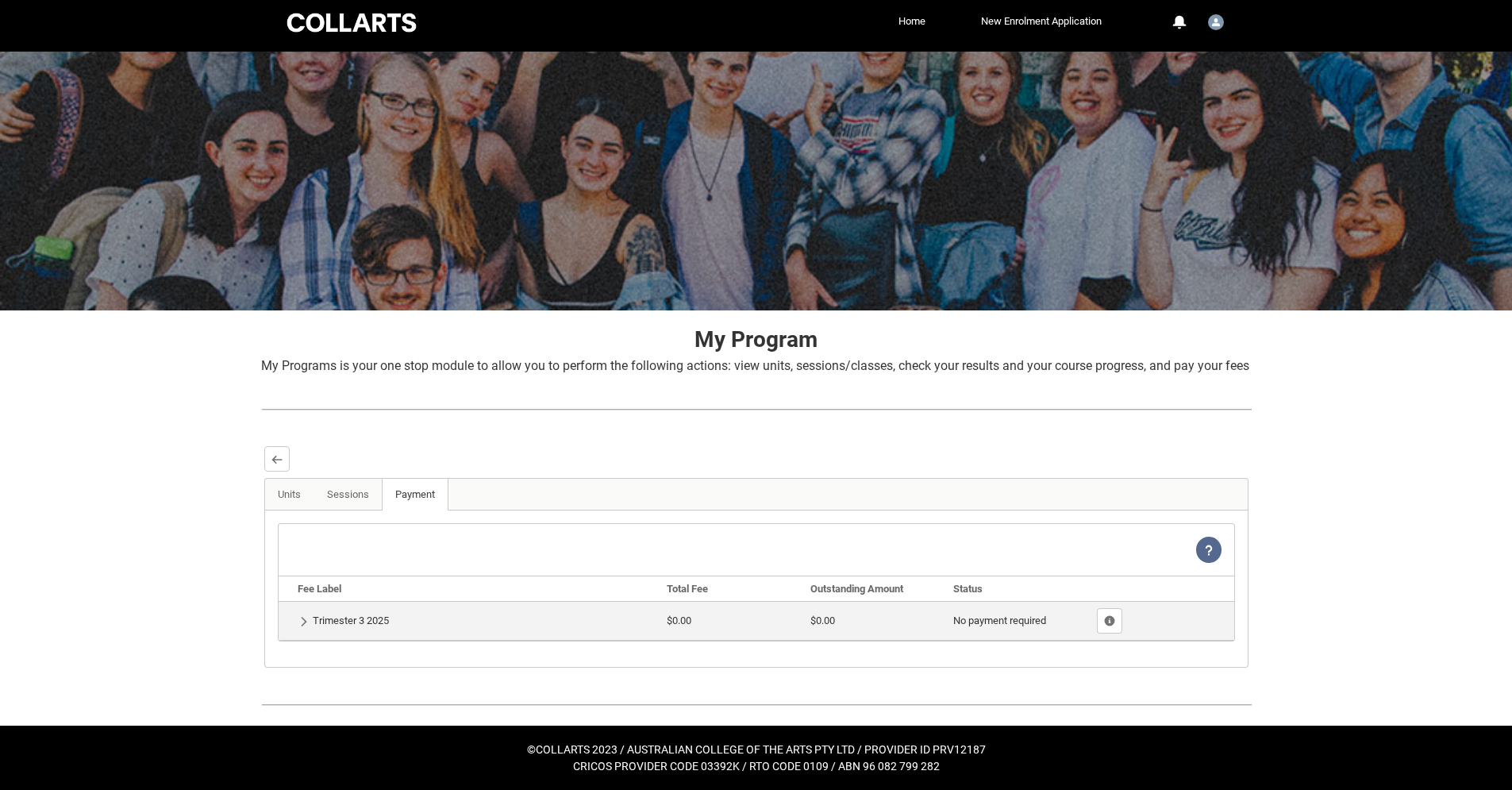
scroll to position [20, 0]
click at [372, 627] on td "Show Details Trimester 3 2025" at bounding box center [469, 620] width 383 height 39
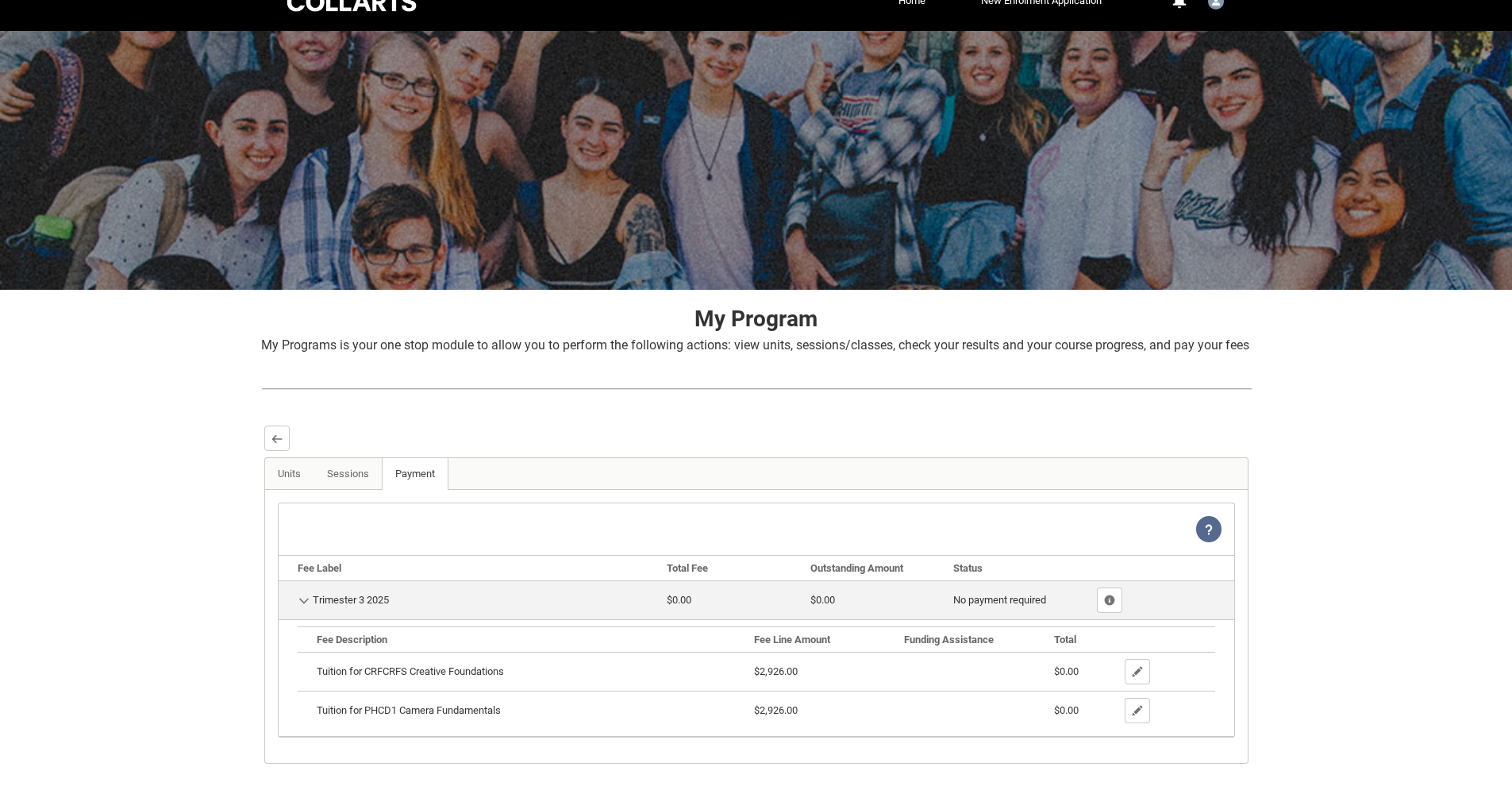
scroll to position [113, 0]
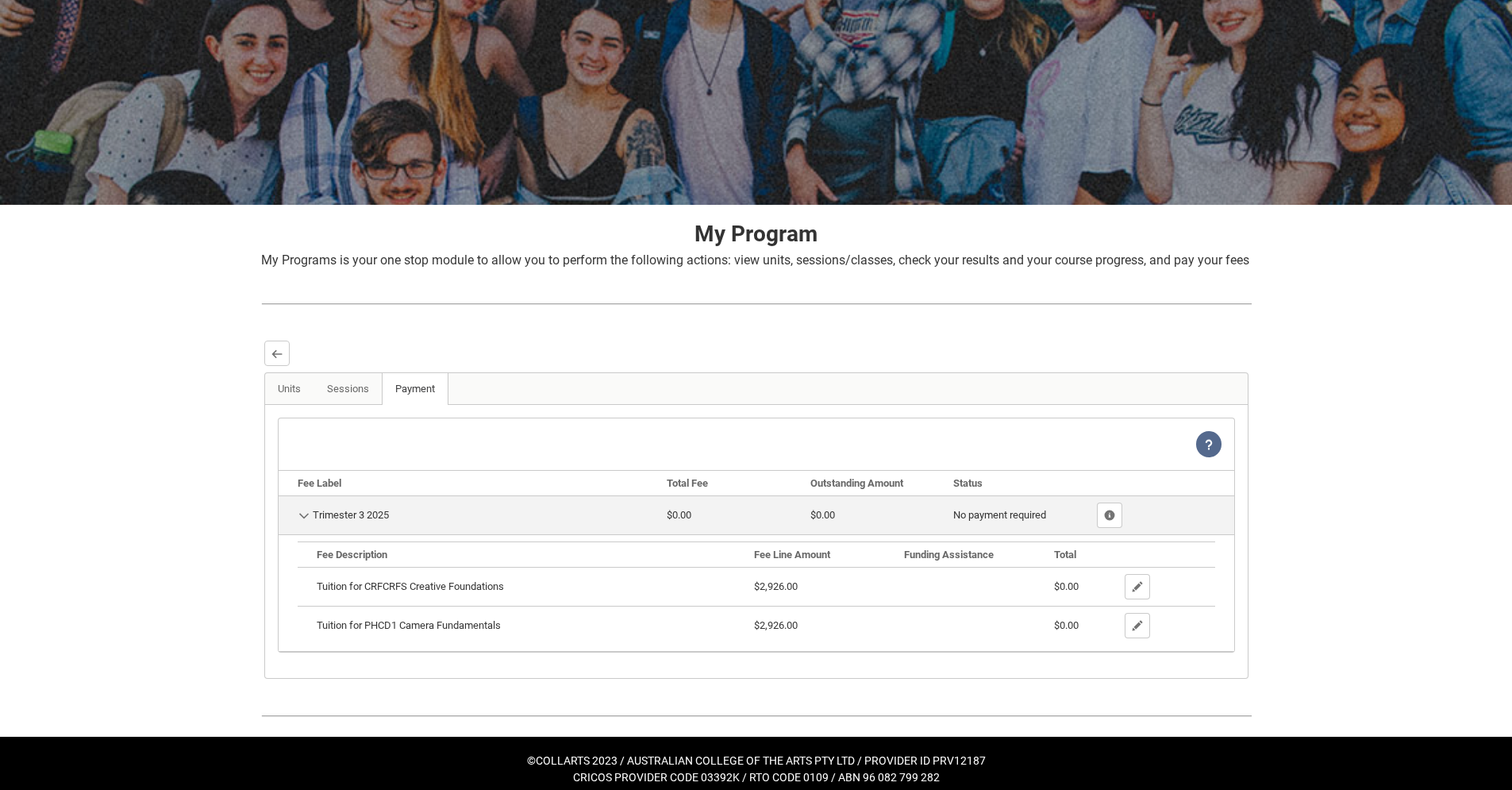
click at [403, 595] on div "Tuition for CRFCRFS Creative Foundations" at bounding box center [528, 587] width 425 height 16
click at [409, 595] on div "Tuition for CRFCRFS Creative Foundations" at bounding box center [528, 587] width 425 height 16
click at [1142, 593] on lightning-primitive-icon "button" at bounding box center [1137, 587] width 11 height 11
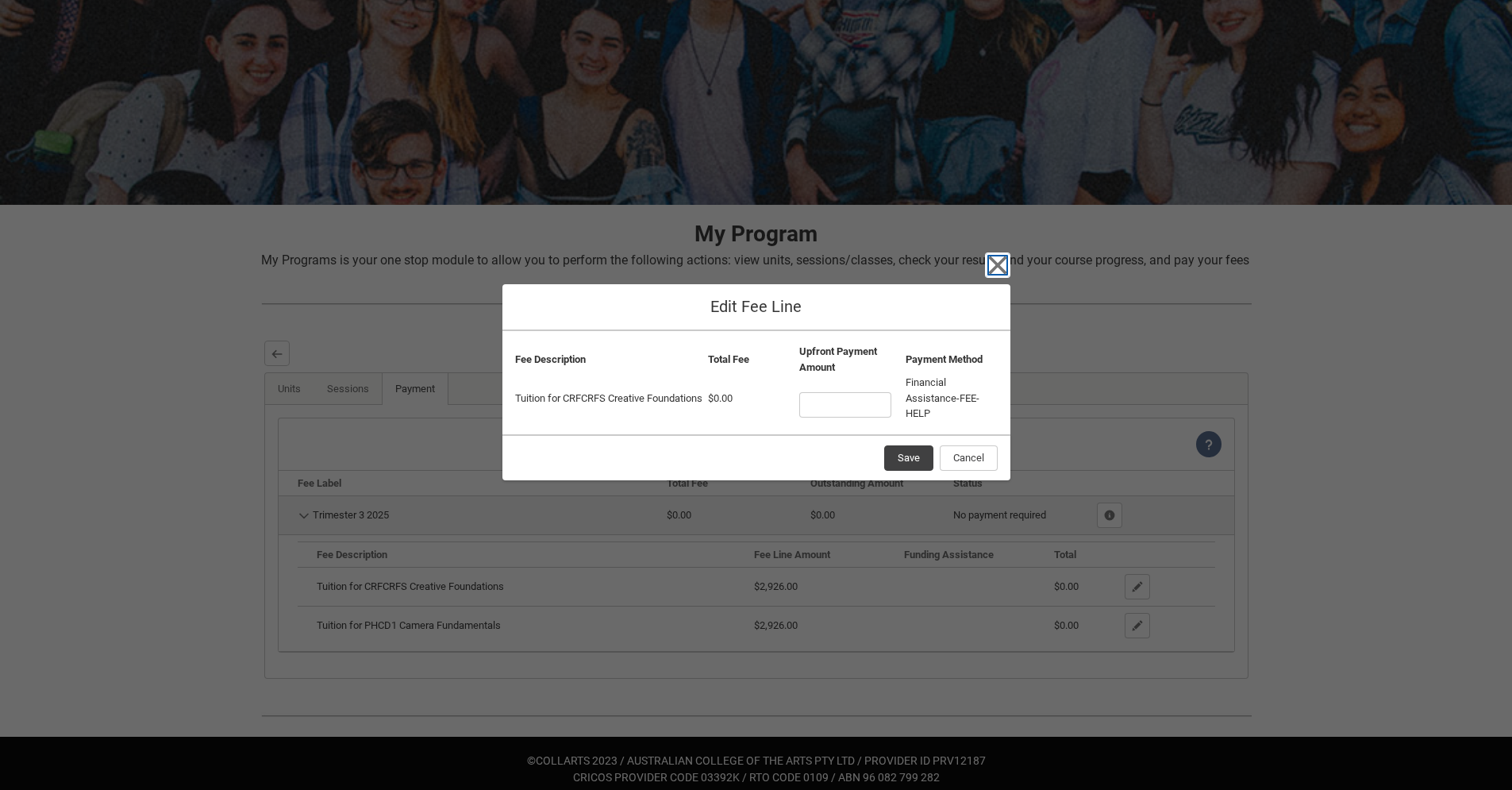
click at [997, 270] on icon "button" at bounding box center [998, 265] width 26 height 26
